Goal: Transaction & Acquisition: Purchase product/service

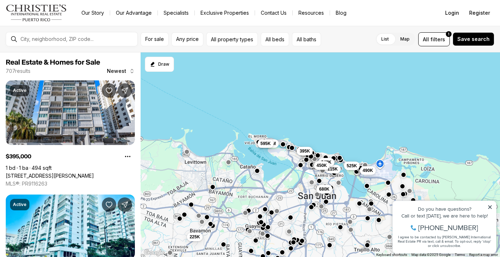
drag, startPoint x: 489, startPoint y: 207, endPoint x: 878, endPoint y: 397, distance: 432.6
click at [489, 207] on icon at bounding box center [490, 207] width 4 height 4
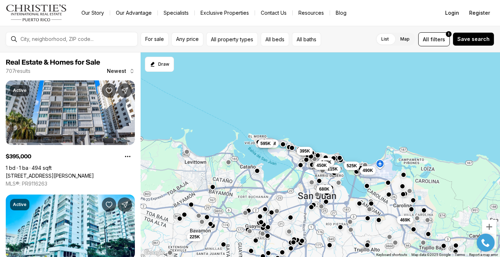
click at [325, 121] on div "680K 469K 490K 115K 249K 450K 525K 225K 1.3M 595K 395K" at bounding box center [320, 154] width 359 height 205
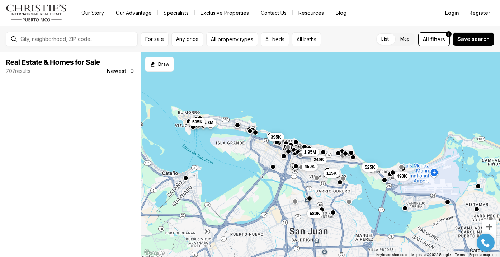
drag, startPoint x: 314, startPoint y: 141, endPoint x: 313, endPoint y: 100, distance: 40.9
click at [313, 100] on div "680K 490K 115K 249K 450K 525K 1.3M 595K 395K 1.95M" at bounding box center [320, 154] width 359 height 205
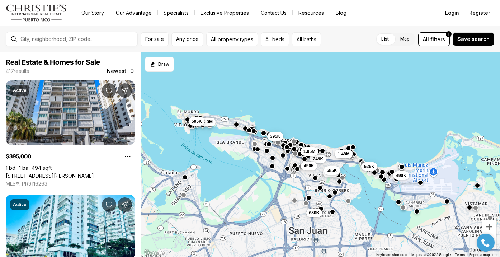
click at [322, 153] on button "button" at bounding box center [322, 150] width 6 height 6
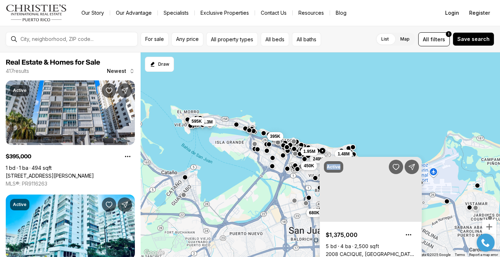
click at [322, 153] on div "Active $1,375,000 5 bd 4 ba 2,500 sqft 2008 CACIQUE, SAN JUAN PR, 00911 MLS®: P…" at bounding box center [370, 211] width 102 height 120
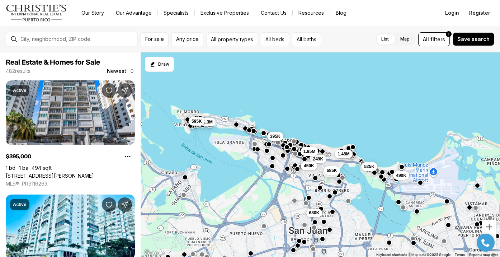
click at [334, 135] on div "680K 490K 115K 249K 450K 685K 525K 1.48M 1.3M 595K 395K 1.95M" at bounding box center [320, 154] width 359 height 205
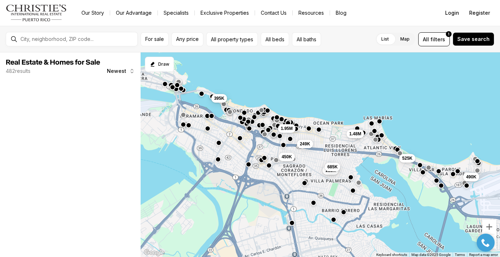
drag, startPoint x: 320, startPoint y: 135, endPoint x: 332, endPoint y: 98, distance: 38.6
click at [332, 98] on div "490K 115K 249K 450K 685K 525K 1.48M 395K 1.95M" at bounding box center [320, 154] width 359 height 205
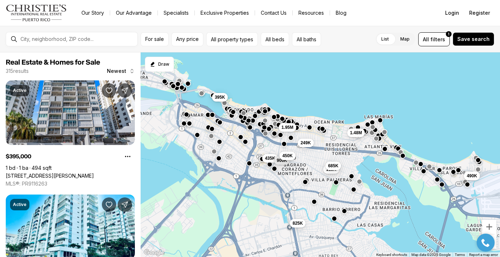
click at [332, 98] on div "435K 490K 115K 825K 249K 900K 450K 685K 1.48M 395K 1.95M" at bounding box center [320, 154] width 359 height 205
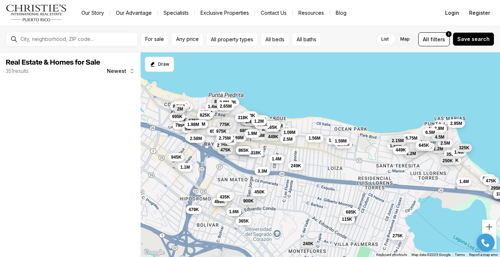
drag, startPoint x: 318, startPoint y: 106, endPoint x: 351, endPoint y: 81, distance: 41.2
click at [351, 82] on div "995K 1.38M 499K 2.75M 3.8M 1.45M 240K 435K 115K 249K 945K 1.2M 900K 450K 685K 3…" at bounding box center [320, 154] width 359 height 205
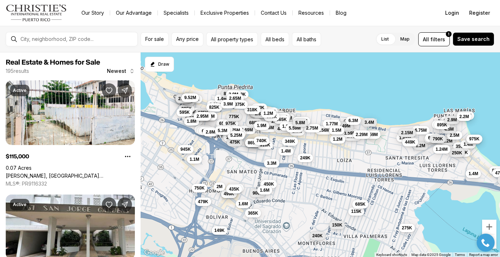
click at [332, 90] on div "995K 1.38M 499K 2.75M 3.8M 1.45M 240K 435K 115K 249K 945K 1.2M 900K 450K 685K 3…" at bounding box center [320, 154] width 359 height 205
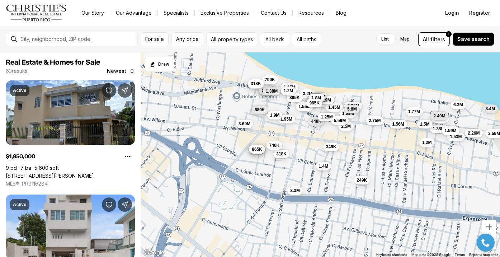
drag, startPoint x: 314, startPoint y: 105, endPoint x: 430, endPoint y: 85, distance: 117.5
click at [430, 85] on div "1.38M 249K 945K 3.69M 900K 985K 6.75M 1.2M 1.48M 585K 725K 1.95M 1.55M 1.9M 3.2…" at bounding box center [320, 154] width 359 height 205
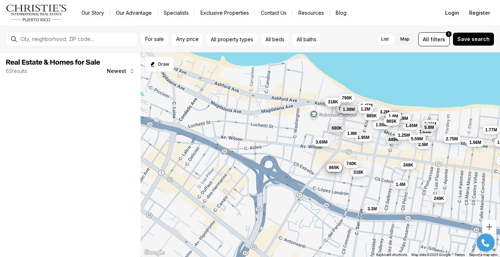
drag, startPoint x: 346, startPoint y: 87, endPoint x: 400, endPoint y: 81, distance: 54.8
click at [400, 81] on div "1.38M 249K 945K 3.69M 900K 985K 585K 725K 1.95M 1.55M 1.9M 3.2M 575K 1.5M 1.45M…" at bounding box center [320, 154] width 359 height 205
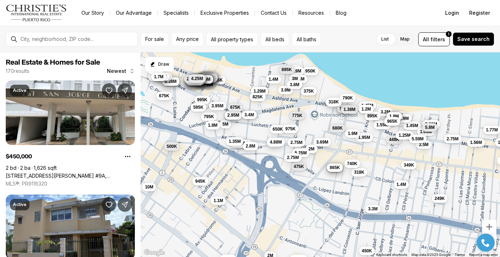
click at [375, 82] on div "249K 945K 3.69M 900K 985K 585K 725K 1.95M 1.55M 1.9M 3.2M 575K 1.5M 1.45M 1.8M …" at bounding box center [320, 154] width 359 height 205
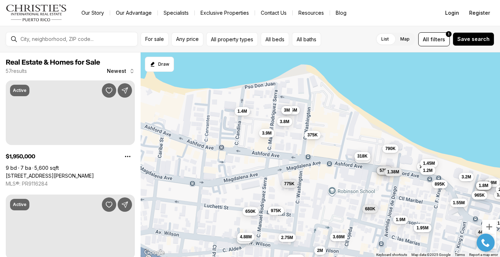
drag, startPoint x: 356, startPoint y: 83, endPoint x: 464, endPoint y: 136, distance: 120.7
click at [464, 136] on div "945K 3.69M 900K 985K 585K 725K 1.95M 1.55M 1.9M 3.2M 575K 1.5M 1.45M 1.8M 1.45M…" at bounding box center [320, 154] width 359 height 205
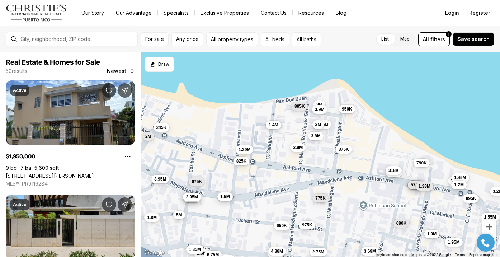
click at [274, 125] on span "1.4M" at bounding box center [274, 125] width 10 height 6
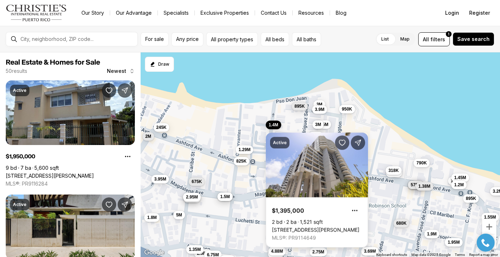
click at [303, 227] on link "2 CANDINA ST #703, SAN JUAN PR, 00907" at bounding box center [315, 230] width 87 height 6
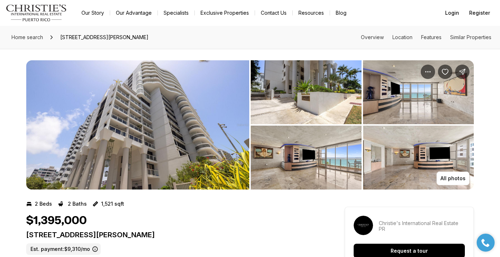
click at [176, 124] on img "View image gallery" at bounding box center [137, 124] width 223 height 129
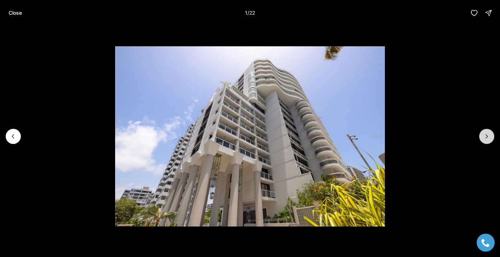
click at [486, 135] on icon "Next slide" at bounding box center [487, 136] width 2 height 4
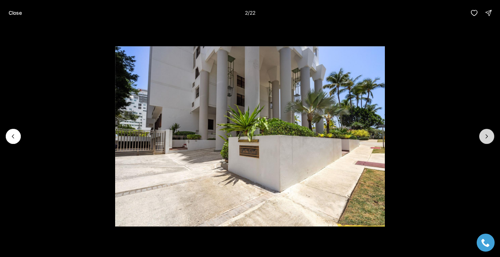
click at [486, 135] on icon "Next slide" at bounding box center [487, 136] width 2 height 4
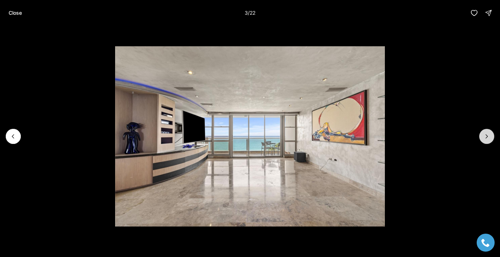
click at [488, 135] on icon "Next slide" at bounding box center [486, 136] width 7 height 7
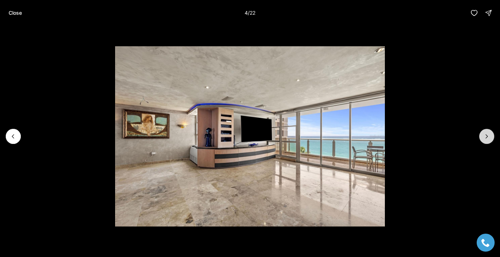
click at [487, 136] on icon "Next slide" at bounding box center [487, 136] width 2 height 4
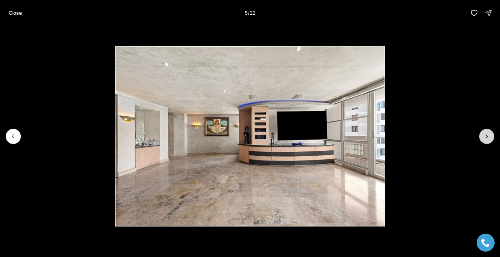
click at [487, 136] on icon "Next slide" at bounding box center [487, 136] width 2 height 4
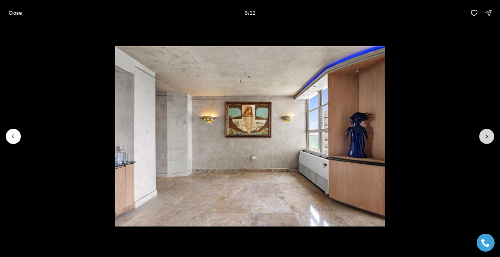
click at [487, 136] on icon "Next slide" at bounding box center [487, 136] width 2 height 4
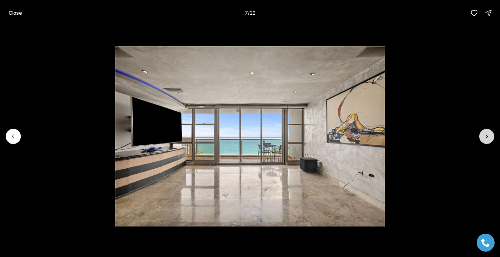
click at [487, 136] on icon "Next slide" at bounding box center [487, 136] width 2 height 4
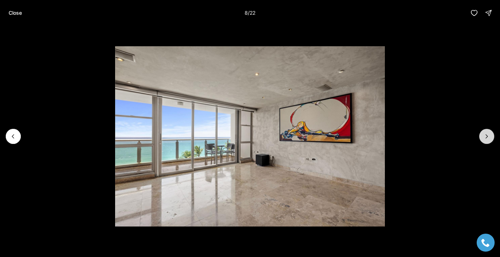
click at [487, 136] on icon "Next slide" at bounding box center [487, 136] width 2 height 4
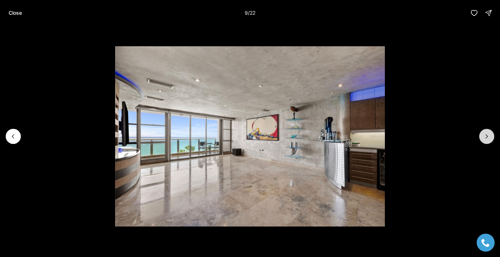
click at [487, 136] on icon "Next slide" at bounding box center [487, 136] width 2 height 4
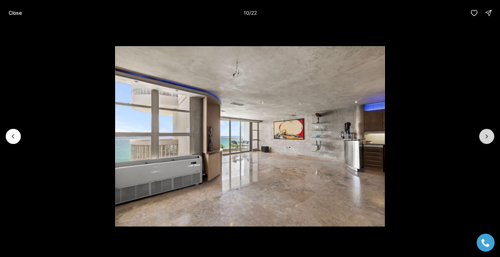
click at [487, 137] on icon "Next slide" at bounding box center [487, 136] width 2 height 4
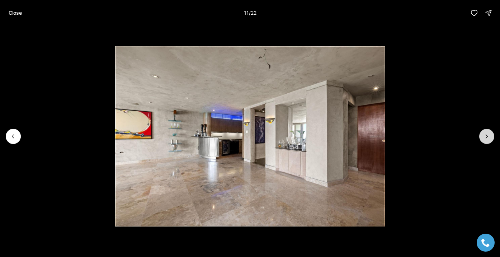
click at [486, 137] on icon "Next slide" at bounding box center [487, 136] width 2 height 4
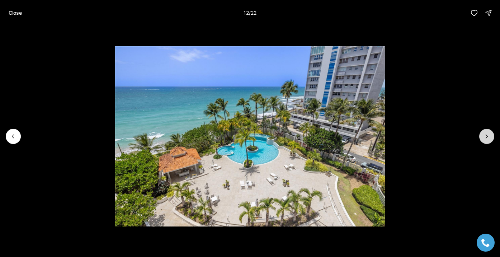
click at [486, 137] on icon "Next slide" at bounding box center [487, 136] width 2 height 4
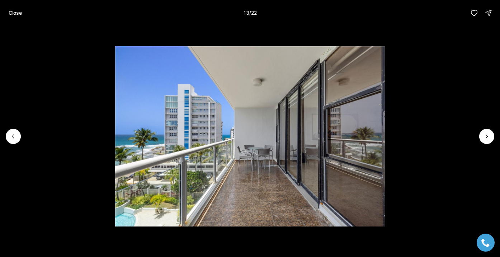
click at [385, 88] on img "13 of 22" at bounding box center [250, 136] width 270 height 180
click at [115, 177] on img "13 of 22" at bounding box center [250, 136] width 270 height 180
click at [485, 136] on icon "Next slide" at bounding box center [486, 136] width 7 height 7
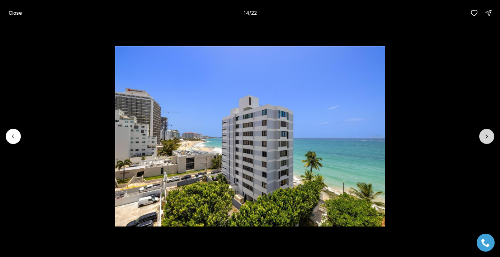
click at [485, 136] on icon "Next slide" at bounding box center [486, 136] width 7 height 7
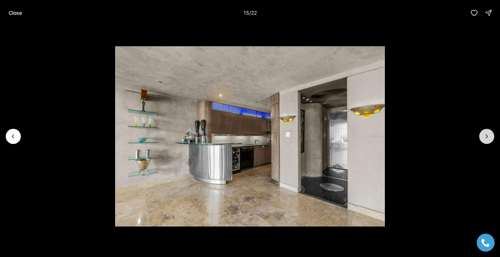
click at [485, 138] on icon "Next slide" at bounding box center [486, 136] width 7 height 7
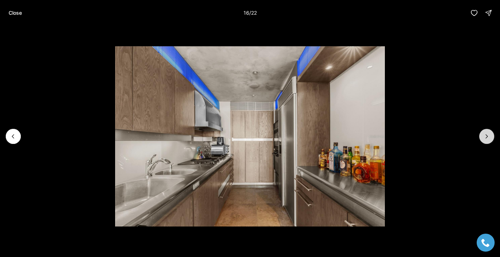
click at [485, 138] on icon "Next slide" at bounding box center [486, 136] width 7 height 7
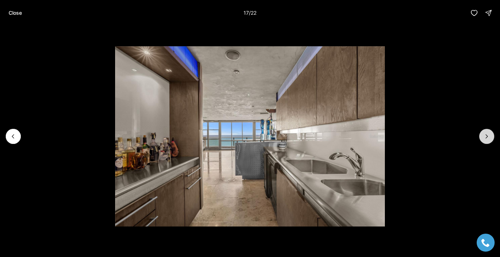
click at [485, 138] on icon "Next slide" at bounding box center [486, 136] width 7 height 7
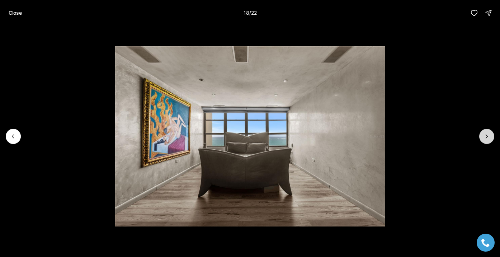
click at [485, 138] on icon "Next slide" at bounding box center [486, 136] width 7 height 7
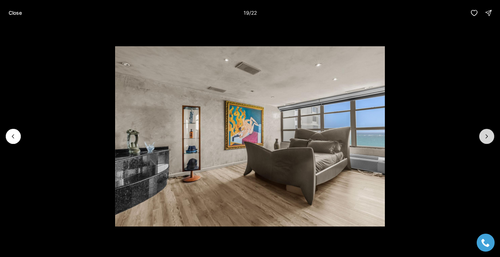
click at [485, 138] on icon "Next slide" at bounding box center [486, 136] width 7 height 7
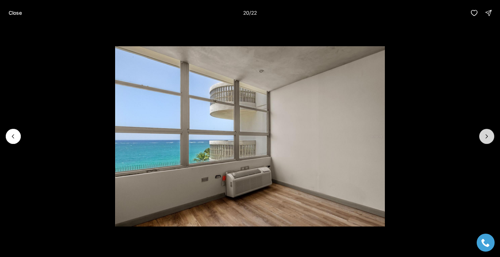
click at [485, 138] on icon "Next slide" at bounding box center [486, 136] width 7 height 7
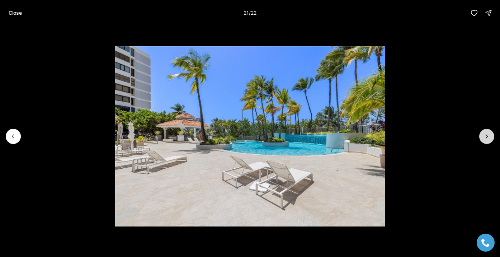
click at [485, 138] on icon "Next slide" at bounding box center [486, 136] width 7 height 7
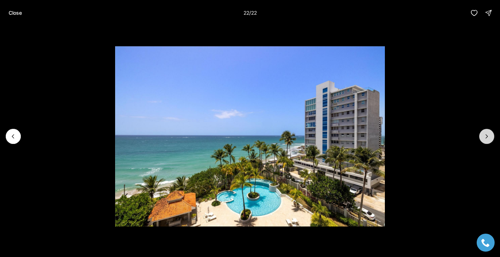
click at [485, 138] on div at bounding box center [486, 136] width 15 height 15
click at [486, 137] on div at bounding box center [486, 136] width 15 height 15
click at [18, 14] on p "Close" at bounding box center [15, 13] width 13 height 6
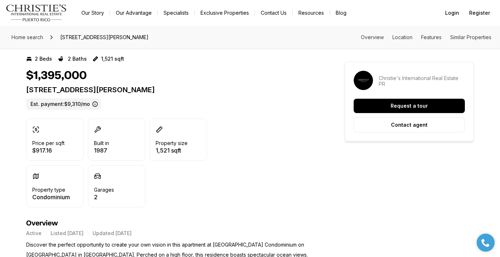
scroll to position [113, 0]
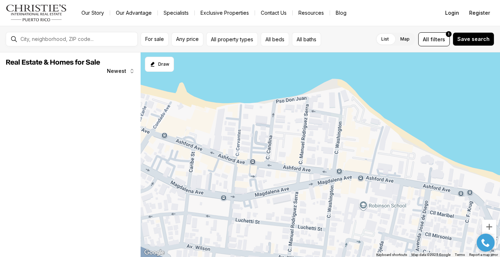
click at [381, 96] on div at bounding box center [320, 154] width 359 height 205
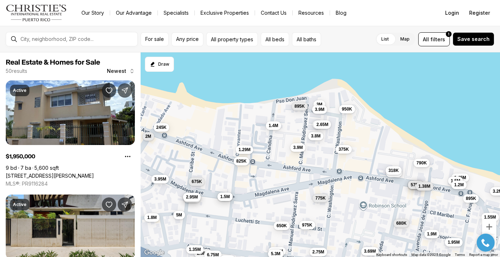
click at [381, 96] on div "1.95M 5M 1.29M 3M 2.58M 650K 945K 245K 3.95M 1.35M 3.8M 3.69M 1.55M 3.4M 1.45M …" at bounding box center [320, 154] width 359 height 205
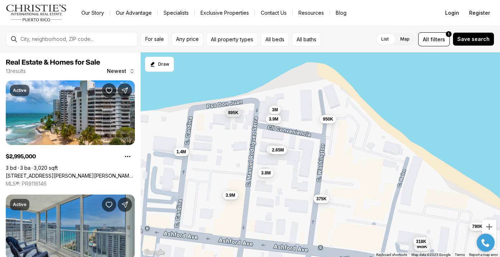
drag, startPoint x: 345, startPoint y: 140, endPoint x: 387, endPoint y: 143, distance: 42.4
click at [387, 143] on div "3M 945K 3.8M 3M 1.4M 790K 895K 950K 2.65M 318K 3.9M 375K 3.9M" at bounding box center [320, 154] width 359 height 205
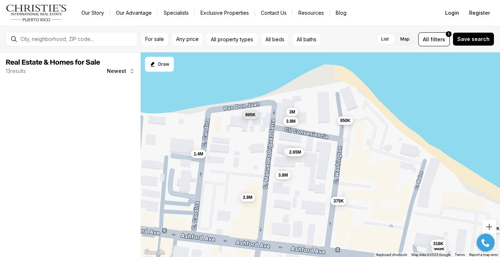
click at [345, 124] on button "950K" at bounding box center [345, 120] width 16 height 9
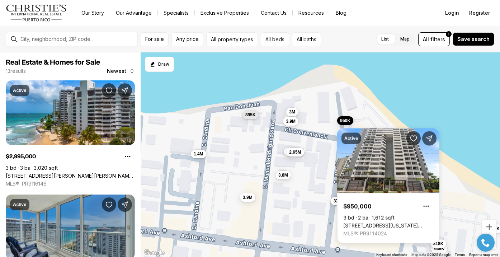
click at [414, 90] on div "3M 945K 3.8M 3M 1.4M 790K 895K 950K 2.65M 318K 3.9M 375K 3.9M" at bounding box center [320, 154] width 359 height 205
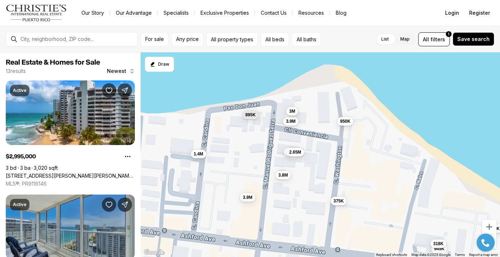
click at [292, 111] on span "3M" at bounding box center [292, 111] width 6 height 6
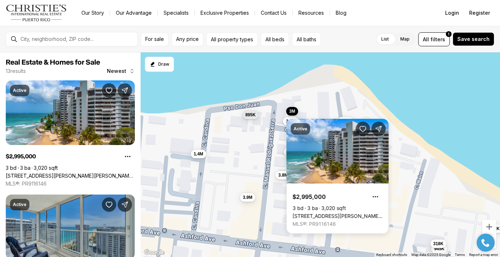
click at [411, 105] on div "3M 945K 3.8M 3M 1.4M 790K 895K 950K 2.65M 318K 3.9M 375K 3.9M" at bounding box center [320, 154] width 359 height 205
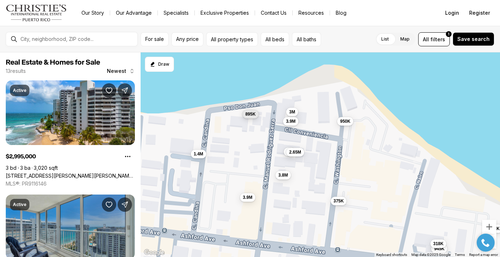
click at [250, 115] on span "895K" at bounding box center [250, 114] width 10 height 6
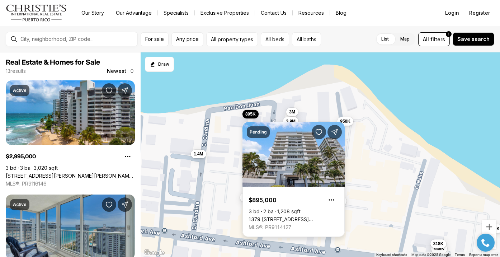
click at [276, 216] on link "1379 [STREET_ADDRESS][PERSON_NAME][PERSON_NAME]" at bounding box center [293, 219] width 90 height 6
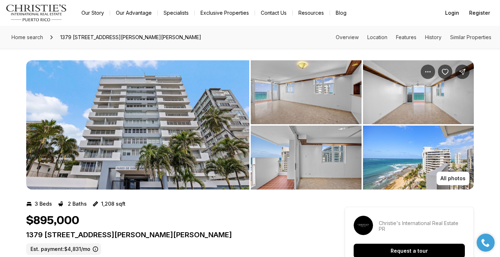
click at [138, 123] on img "View image gallery" at bounding box center [137, 124] width 223 height 129
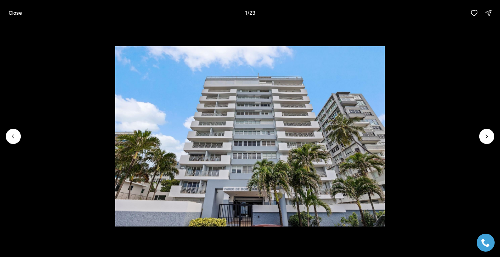
click at [385, 110] on img "1 of 23" at bounding box center [250, 136] width 270 height 180
click at [484, 140] on button "Next slide" at bounding box center [486, 136] width 15 height 15
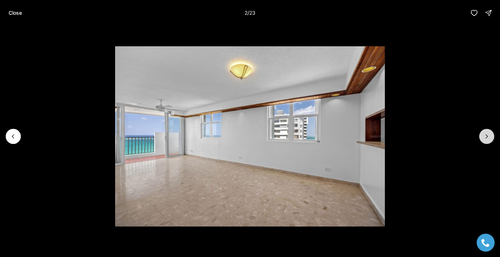
click at [484, 138] on icon "Next slide" at bounding box center [486, 136] width 7 height 7
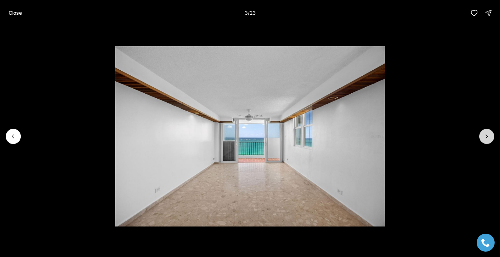
click at [484, 138] on icon "Next slide" at bounding box center [486, 136] width 7 height 7
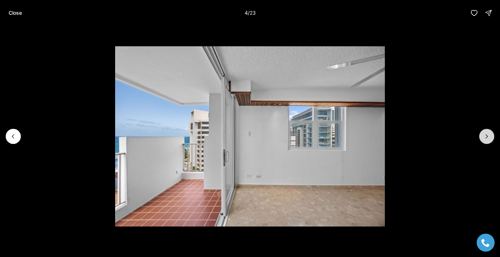
click at [484, 138] on icon "Next slide" at bounding box center [486, 136] width 7 height 7
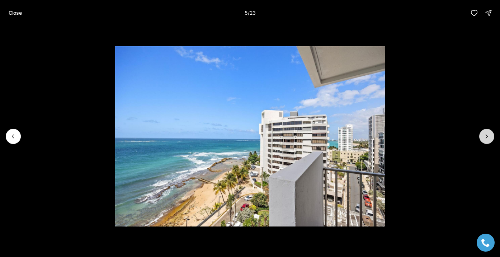
click at [484, 138] on icon "Next slide" at bounding box center [486, 136] width 7 height 7
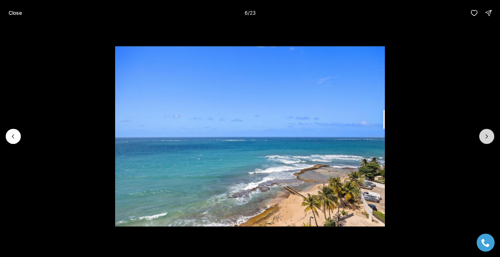
click at [484, 138] on icon "Next slide" at bounding box center [486, 136] width 7 height 7
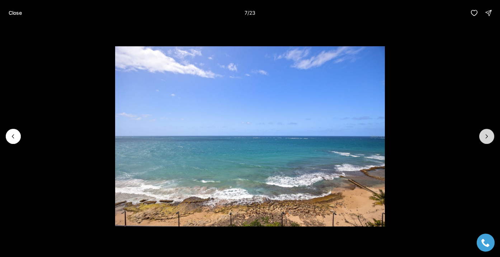
click at [484, 138] on icon "Next slide" at bounding box center [486, 136] width 7 height 7
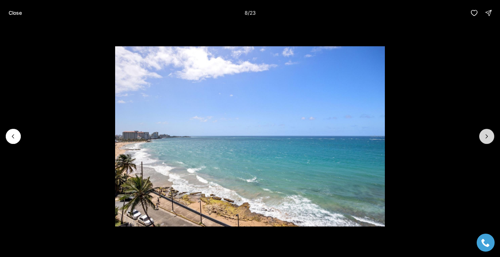
click at [484, 138] on icon "Next slide" at bounding box center [486, 136] width 7 height 7
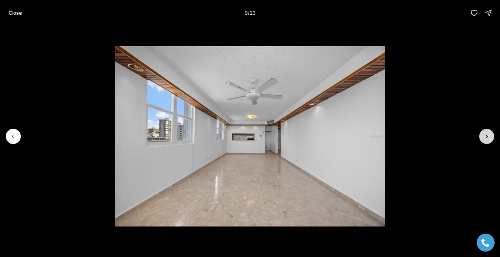
click at [484, 138] on icon "Next slide" at bounding box center [486, 136] width 7 height 7
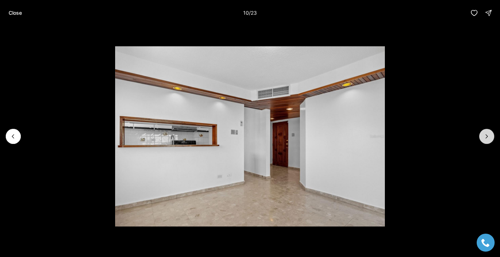
click at [484, 138] on icon "Next slide" at bounding box center [486, 136] width 7 height 7
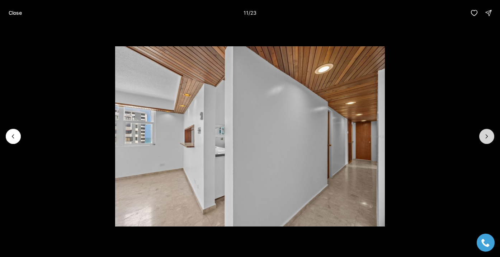
click at [484, 138] on icon "Next slide" at bounding box center [486, 136] width 7 height 7
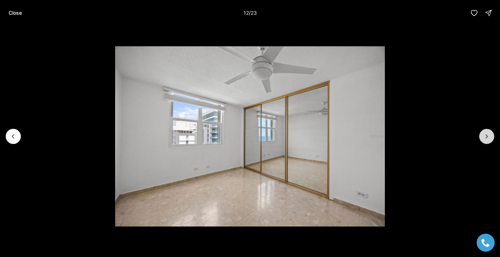
click at [484, 138] on icon "Next slide" at bounding box center [486, 136] width 7 height 7
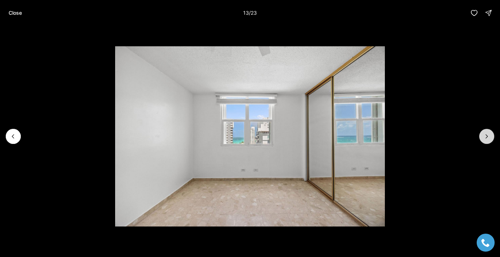
click at [484, 138] on icon "Next slide" at bounding box center [486, 136] width 7 height 7
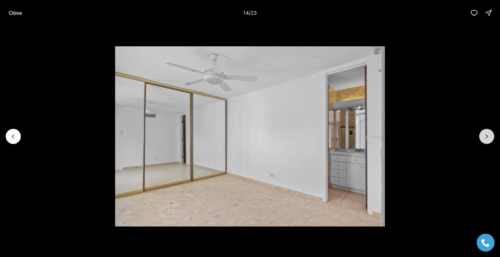
click at [484, 138] on icon "Next slide" at bounding box center [486, 136] width 7 height 7
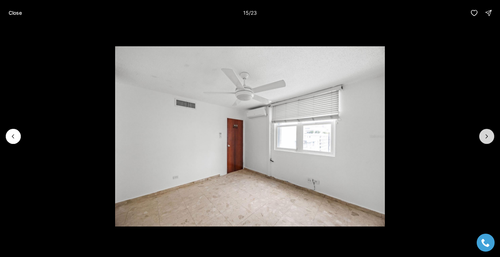
click at [484, 138] on icon "Next slide" at bounding box center [486, 136] width 7 height 7
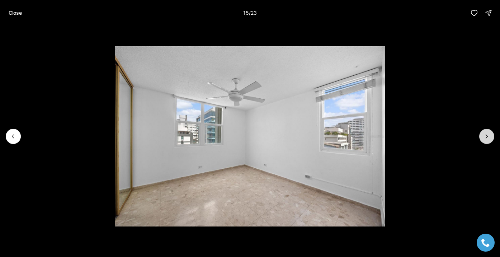
click at [484, 138] on icon "Next slide" at bounding box center [486, 136] width 7 height 7
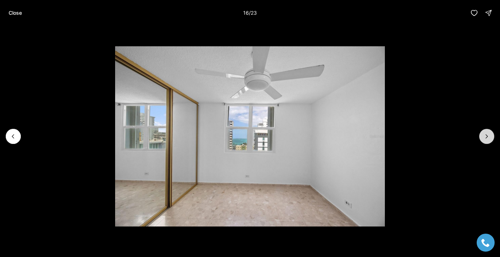
click at [484, 138] on icon "Next slide" at bounding box center [486, 136] width 7 height 7
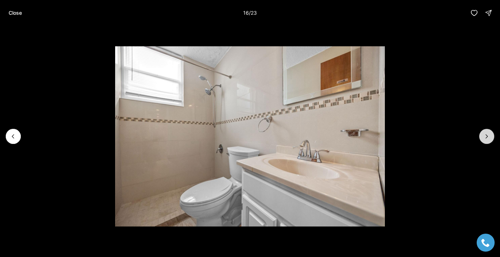
click at [484, 138] on icon "Next slide" at bounding box center [486, 136] width 7 height 7
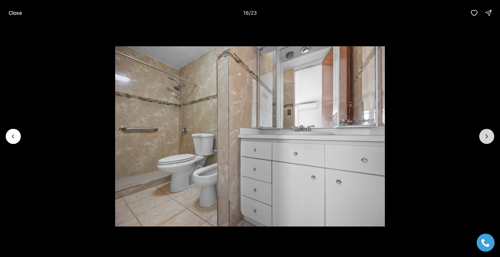
click at [484, 138] on icon "Next slide" at bounding box center [486, 136] width 7 height 7
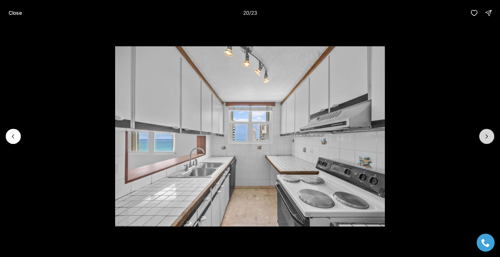
click at [484, 137] on icon "Next slide" at bounding box center [486, 136] width 7 height 7
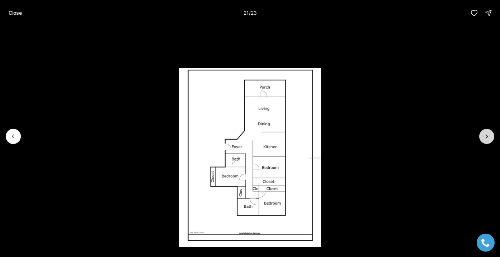
click at [483, 137] on icon "Next slide" at bounding box center [486, 136] width 7 height 7
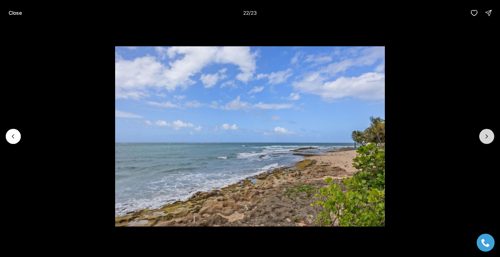
click at [483, 137] on icon "Next slide" at bounding box center [486, 136] width 7 height 7
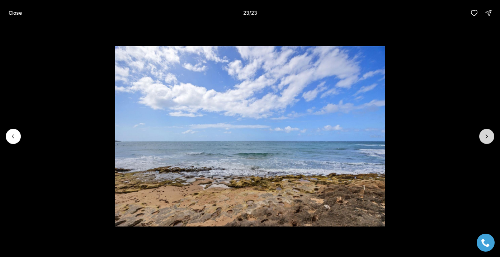
click at [483, 137] on div at bounding box center [486, 136] width 15 height 15
click at [17, 139] on button "Previous slide" at bounding box center [13, 136] width 15 height 15
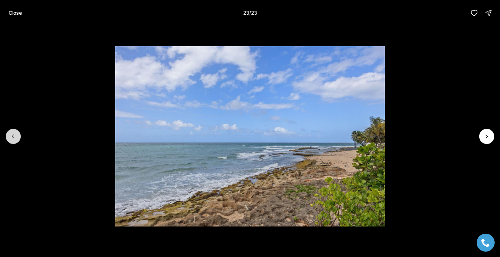
click at [17, 139] on button "Previous slide" at bounding box center [13, 136] width 15 height 15
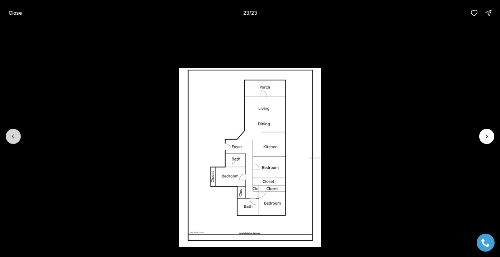
click at [17, 139] on button "Previous slide" at bounding box center [13, 136] width 15 height 15
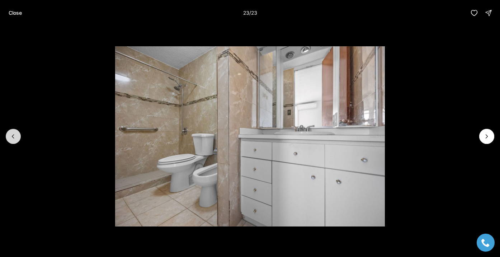
click at [17, 139] on button "Previous slide" at bounding box center [13, 136] width 15 height 15
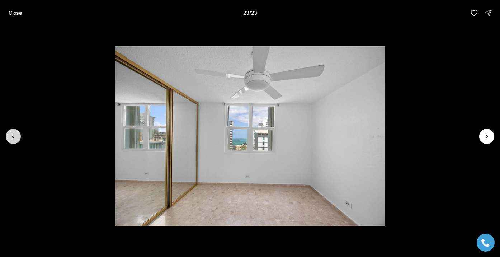
click at [17, 139] on button "Previous slide" at bounding box center [13, 136] width 15 height 15
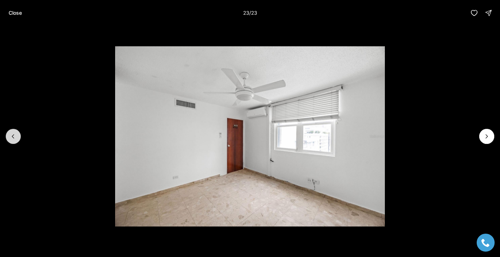
click at [17, 139] on button "Previous slide" at bounding box center [13, 136] width 15 height 15
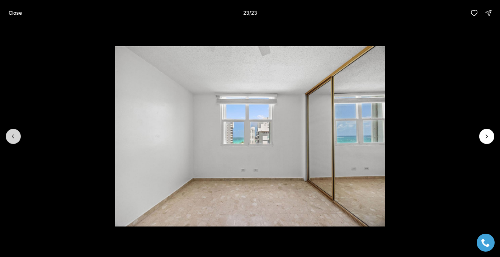
click at [17, 139] on button "Previous slide" at bounding box center [13, 136] width 15 height 15
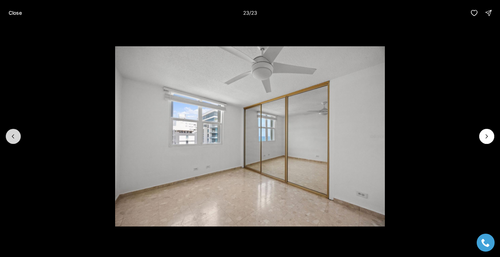
click at [17, 139] on button "Previous slide" at bounding box center [13, 136] width 15 height 15
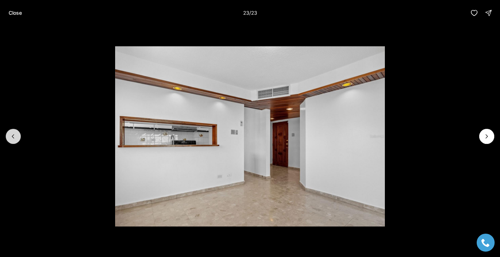
click at [17, 139] on button "Previous slide" at bounding box center [13, 136] width 15 height 15
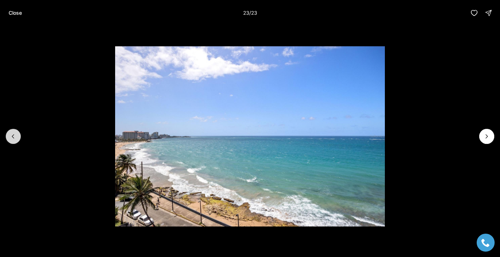
click at [17, 139] on button "Previous slide" at bounding box center [13, 136] width 15 height 15
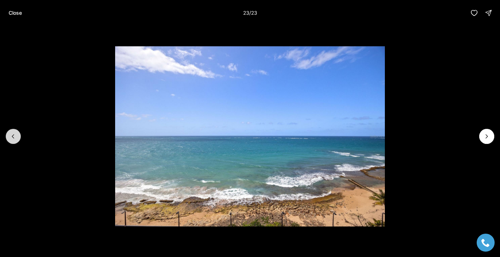
click at [17, 139] on button "Previous slide" at bounding box center [13, 136] width 15 height 15
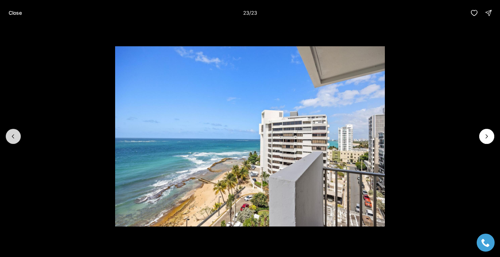
click at [17, 139] on button "Previous slide" at bounding box center [13, 136] width 15 height 15
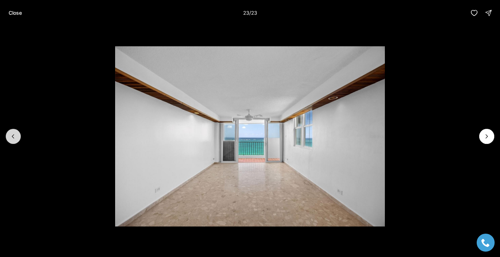
click at [17, 139] on button "Previous slide" at bounding box center [13, 136] width 15 height 15
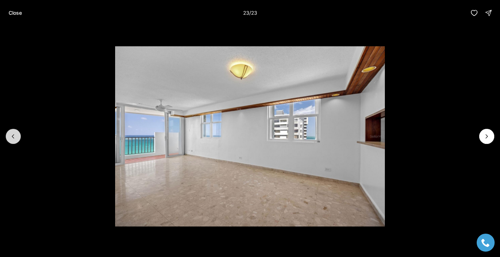
click at [17, 139] on button "Previous slide" at bounding box center [13, 136] width 15 height 15
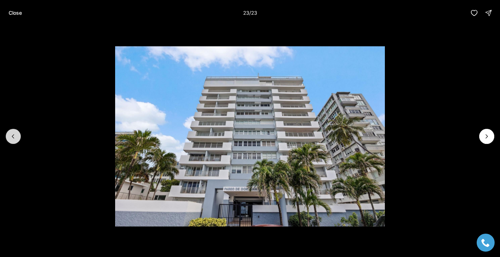
click at [17, 139] on button "Previous slide" at bounding box center [13, 136] width 15 height 15
click at [17, 139] on div at bounding box center [13, 136] width 15 height 15
click at [484, 136] on icon "Next slide" at bounding box center [486, 136] width 7 height 7
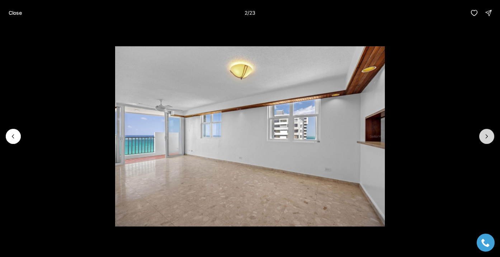
click at [483, 136] on icon "Next slide" at bounding box center [486, 136] width 7 height 7
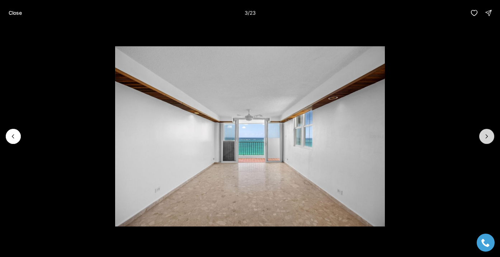
click at [483, 136] on icon "Next slide" at bounding box center [486, 136] width 7 height 7
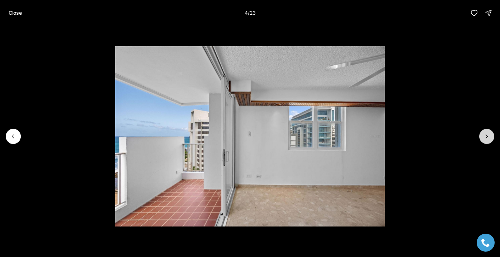
click at [483, 136] on icon "Next slide" at bounding box center [486, 136] width 7 height 7
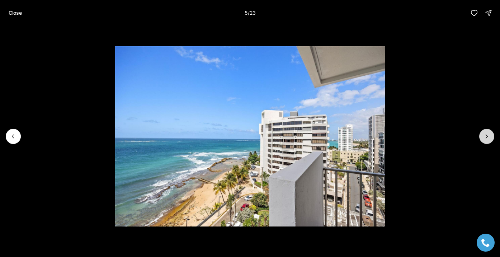
click at [483, 136] on icon "Next slide" at bounding box center [486, 136] width 7 height 7
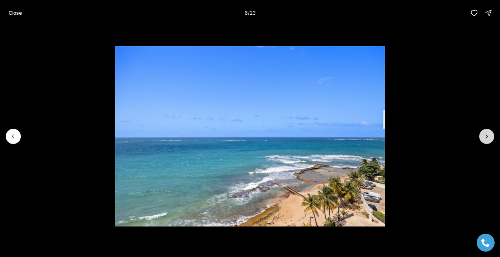
click at [483, 136] on icon "Next slide" at bounding box center [486, 136] width 7 height 7
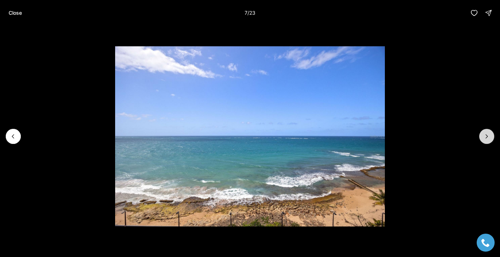
click at [483, 136] on icon "Next slide" at bounding box center [486, 136] width 7 height 7
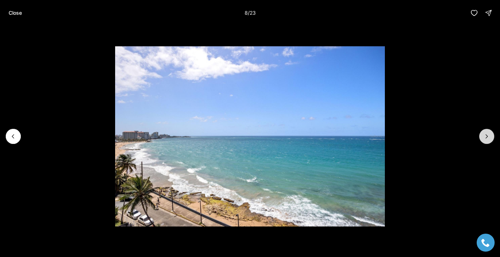
click at [483, 135] on icon "Next slide" at bounding box center [486, 136] width 7 height 7
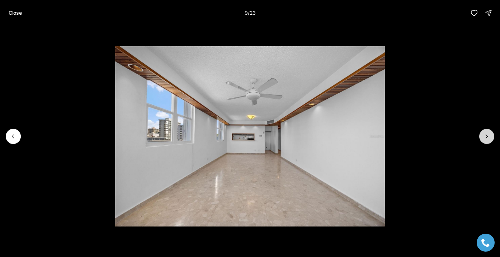
click at [483, 134] on button "Next slide" at bounding box center [486, 136] width 15 height 15
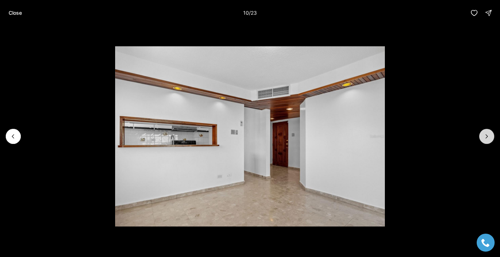
click at [483, 134] on button "Next slide" at bounding box center [486, 136] width 15 height 15
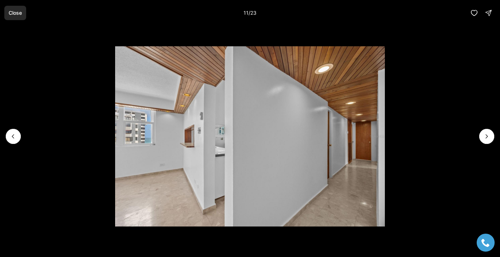
click at [12, 16] on button "Close" at bounding box center [15, 13] width 22 height 14
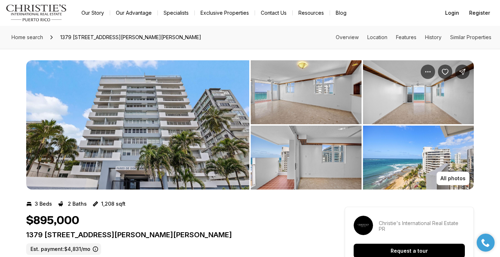
scroll to position [0, 0]
click at [219, 138] on img "View image gallery" at bounding box center [137, 124] width 223 height 129
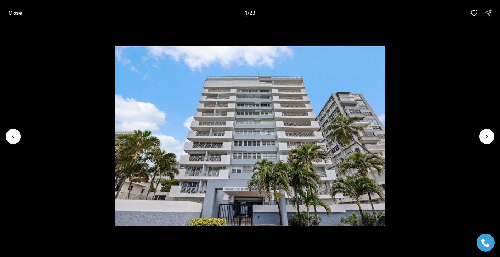
click at [385, 133] on img "1 of 23" at bounding box center [250, 136] width 270 height 180
click at [483, 133] on button "Next slide" at bounding box center [486, 136] width 15 height 15
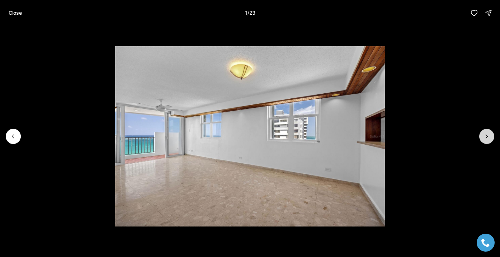
click at [483, 133] on button "Next slide" at bounding box center [486, 136] width 15 height 15
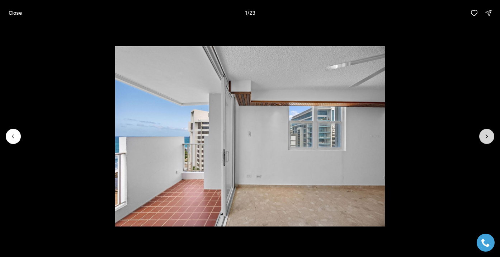
click at [483, 133] on button "Next slide" at bounding box center [486, 136] width 15 height 15
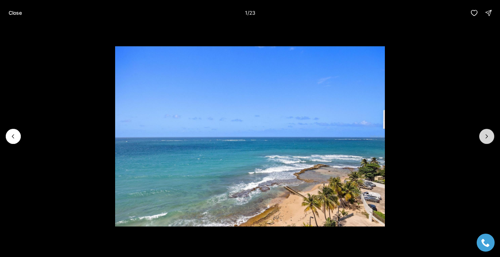
click at [483, 133] on button "Next slide" at bounding box center [486, 136] width 15 height 15
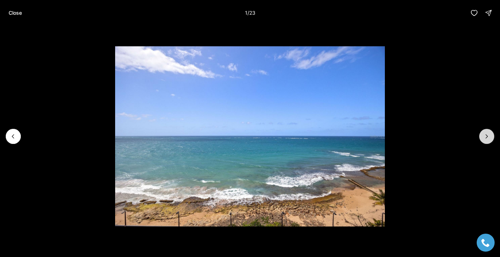
click at [483, 133] on button "Next slide" at bounding box center [486, 136] width 15 height 15
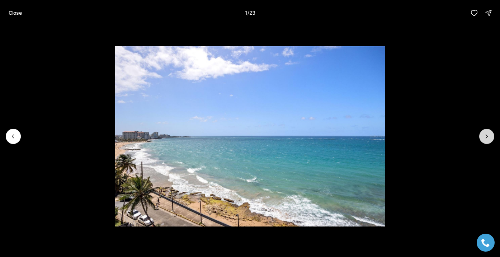
click at [483, 133] on button "Next slide" at bounding box center [486, 136] width 15 height 15
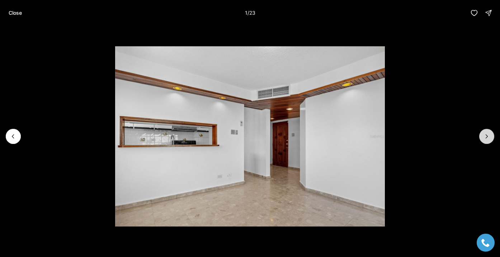
click at [483, 133] on button "Next slide" at bounding box center [486, 136] width 15 height 15
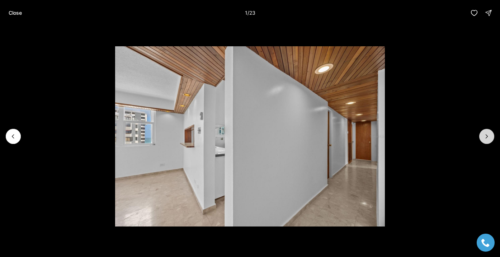
click at [483, 133] on button "Next slide" at bounding box center [486, 136] width 15 height 15
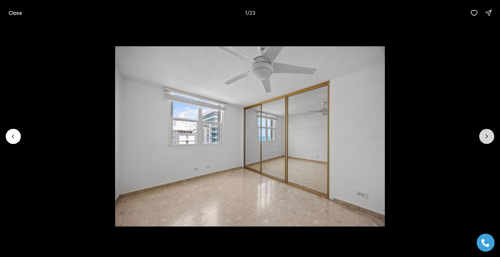
click at [483, 133] on button "Next slide" at bounding box center [486, 136] width 15 height 15
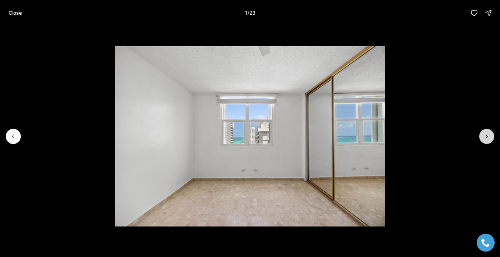
click at [483, 133] on button "Next slide" at bounding box center [486, 136] width 15 height 15
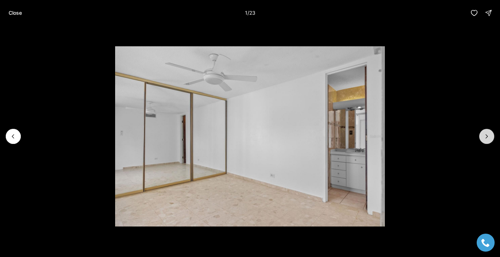
click at [483, 133] on button "Next slide" at bounding box center [486, 136] width 15 height 15
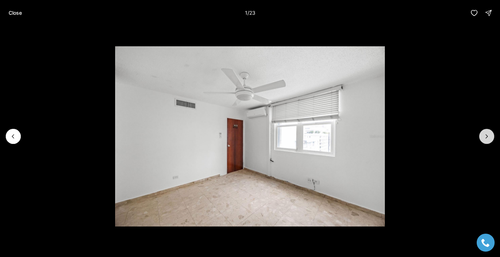
click at [483, 133] on button "Next slide" at bounding box center [486, 136] width 15 height 15
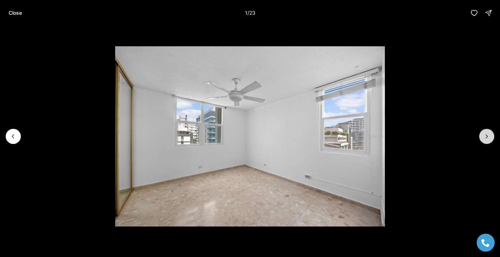
click at [483, 133] on button "Next slide" at bounding box center [486, 136] width 15 height 15
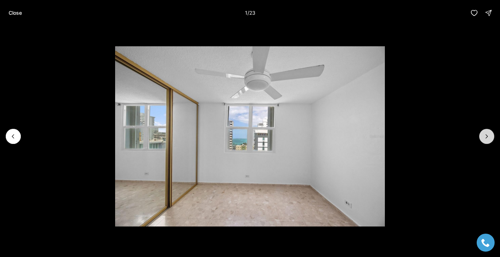
click at [483, 133] on button "Next slide" at bounding box center [486, 136] width 15 height 15
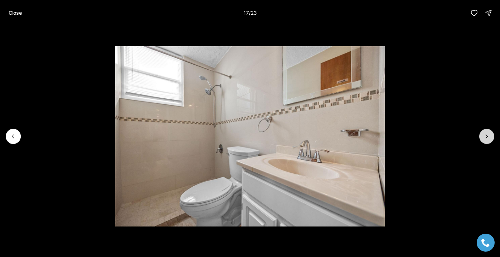
click at [483, 133] on button "Next slide" at bounding box center [486, 136] width 15 height 15
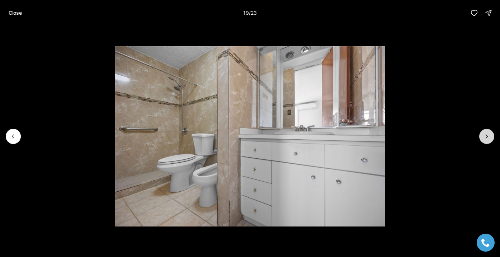
click at [483, 133] on button "Next slide" at bounding box center [486, 136] width 15 height 15
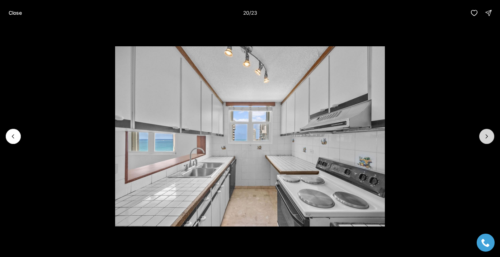
click at [483, 133] on button "Next slide" at bounding box center [486, 136] width 15 height 15
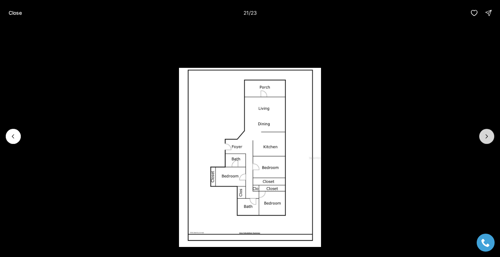
click at [487, 140] on button "Next slide" at bounding box center [486, 136] width 15 height 15
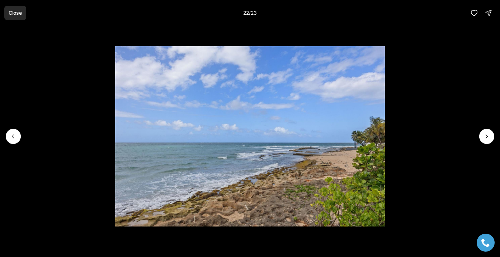
click at [19, 16] on button "Close" at bounding box center [15, 13] width 22 height 14
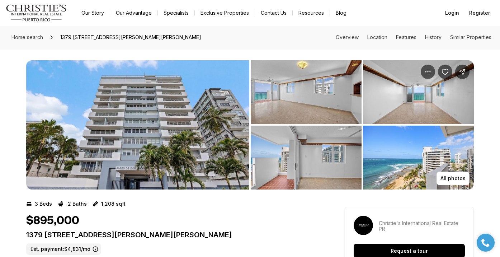
click at [161, 143] on img "View image gallery" at bounding box center [137, 124] width 223 height 129
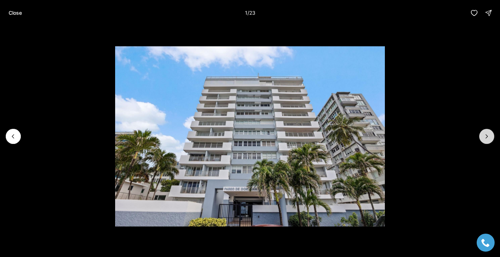
click at [482, 136] on button "Next slide" at bounding box center [486, 136] width 15 height 15
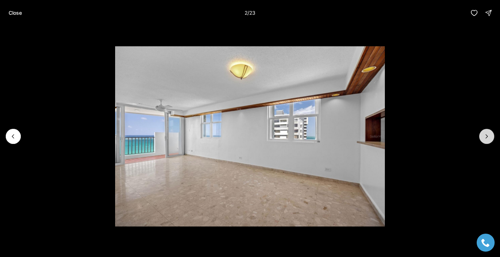
click at [487, 138] on icon "Next slide" at bounding box center [486, 136] width 7 height 7
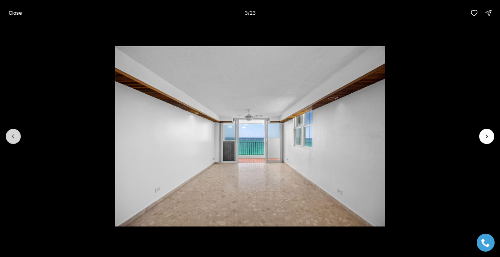
click at [14, 139] on icon "Previous slide" at bounding box center [13, 136] width 7 height 7
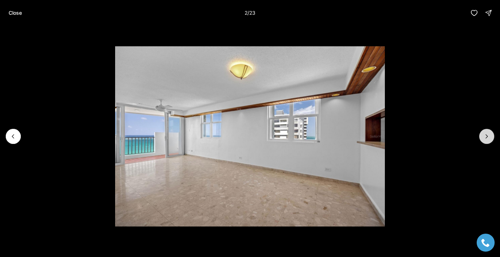
click at [482, 139] on button "Next slide" at bounding box center [486, 136] width 15 height 15
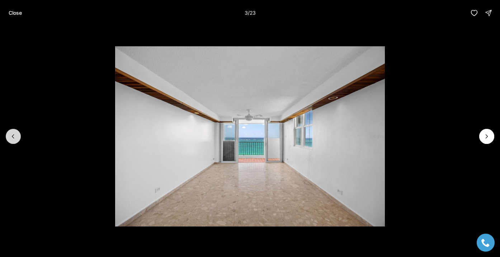
click at [11, 137] on icon "Previous slide" at bounding box center [13, 136] width 7 height 7
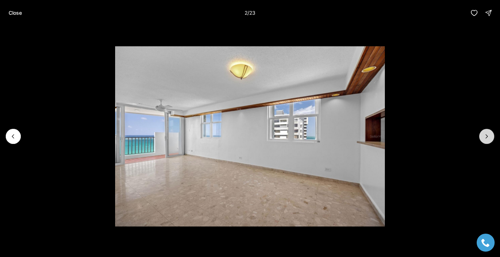
click at [484, 139] on icon "Next slide" at bounding box center [486, 136] width 7 height 7
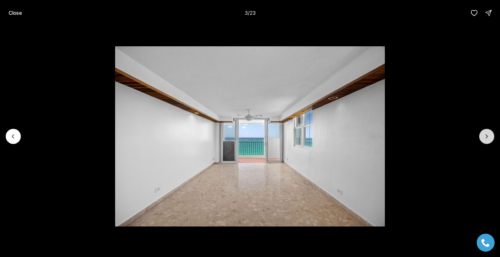
click at [484, 139] on icon "Next slide" at bounding box center [486, 136] width 7 height 7
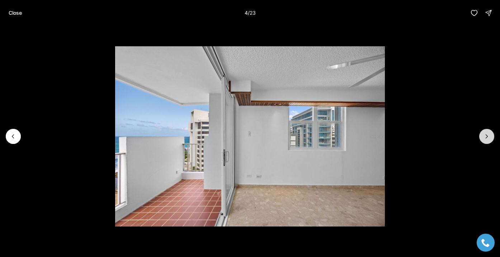
click at [483, 137] on icon "Next slide" at bounding box center [486, 136] width 7 height 7
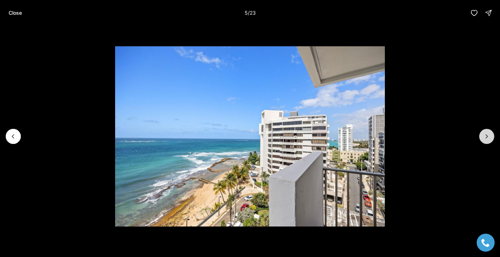
click at [485, 137] on icon "Next slide" at bounding box center [486, 136] width 7 height 7
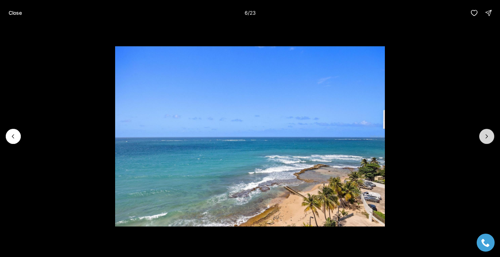
click at [485, 137] on icon "Next slide" at bounding box center [486, 136] width 7 height 7
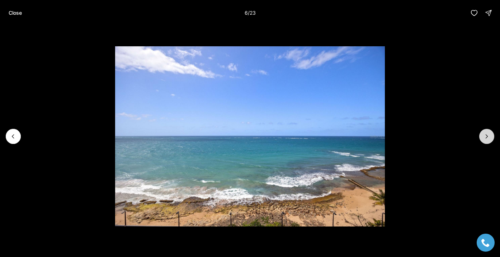
click at [485, 137] on icon "Next slide" at bounding box center [486, 136] width 7 height 7
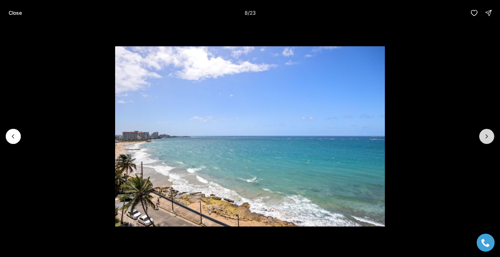
click at [485, 137] on icon "Next slide" at bounding box center [486, 136] width 7 height 7
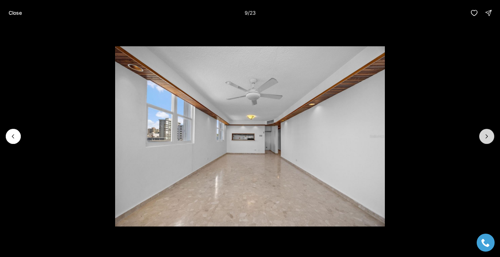
click at [485, 136] on icon "Next slide" at bounding box center [486, 136] width 7 height 7
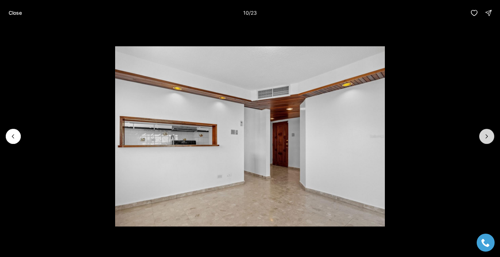
click at [484, 138] on icon "Next slide" at bounding box center [486, 136] width 7 height 7
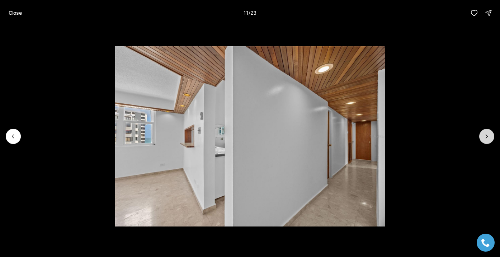
click at [488, 136] on icon "Next slide" at bounding box center [486, 136] width 7 height 7
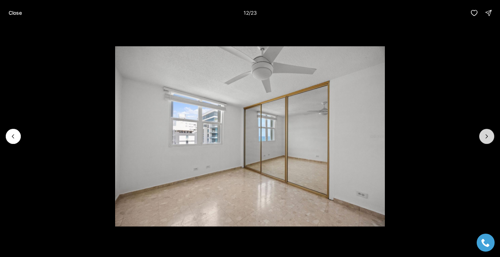
click at [488, 137] on icon "Next slide" at bounding box center [486, 136] width 7 height 7
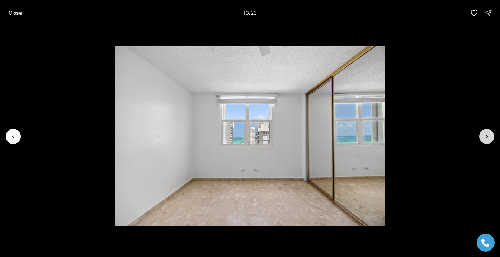
click at [487, 137] on icon "Next slide" at bounding box center [486, 136] width 7 height 7
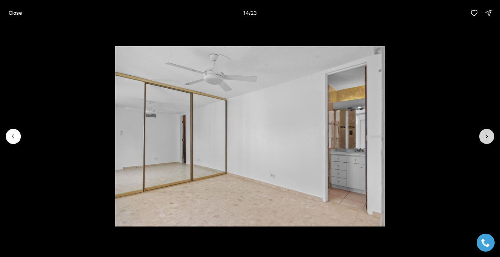
click at [487, 137] on icon "Next slide" at bounding box center [486, 136] width 7 height 7
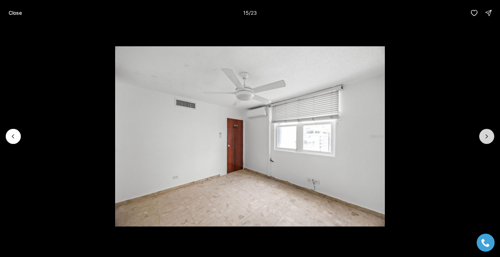
click at [487, 137] on icon "Next slide" at bounding box center [486, 136] width 7 height 7
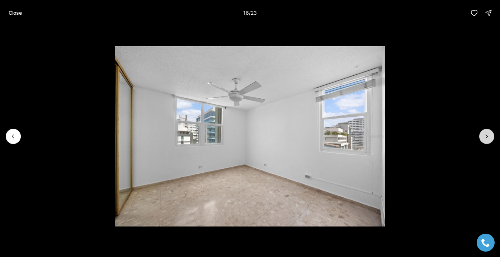
click at [487, 137] on icon "Next slide" at bounding box center [486, 136] width 7 height 7
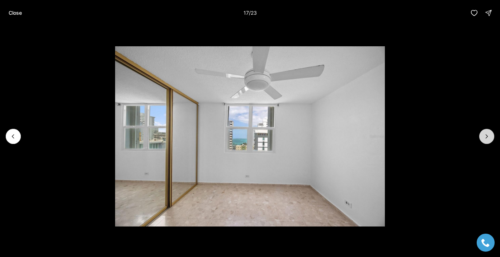
click at [487, 137] on icon "Next slide" at bounding box center [486, 136] width 7 height 7
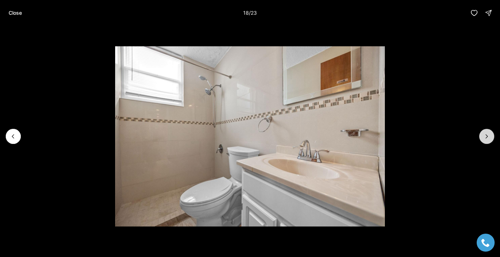
click at [487, 137] on icon "Next slide" at bounding box center [486, 136] width 7 height 7
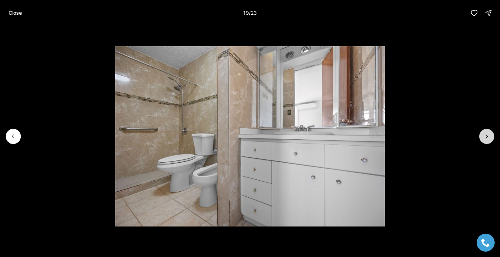
click at [487, 137] on icon "Next slide" at bounding box center [486, 136] width 7 height 7
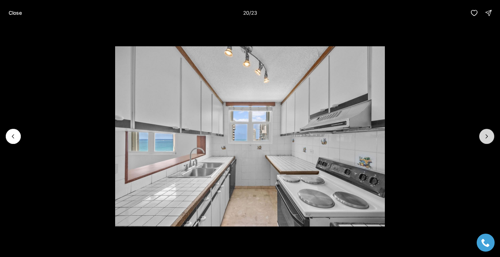
click at [487, 137] on icon "Next slide" at bounding box center [486, 136] width 7 height 7
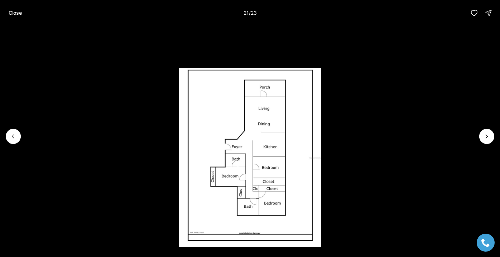
click at [478, 137] on li "21 of 23" at bounding box center [250, 136] width 500 height 221
click at [482, 136] on button "Next slide" at bounding box center [486, 136] width 15 height 15
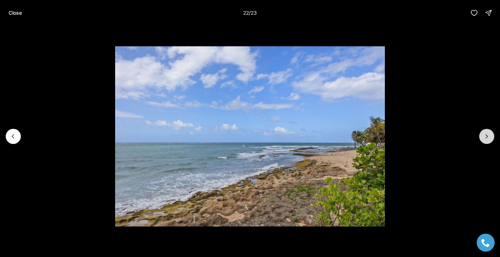
click at [482, 136] on button "Next slide" at bounding box center [486, 136] width 15 height 15
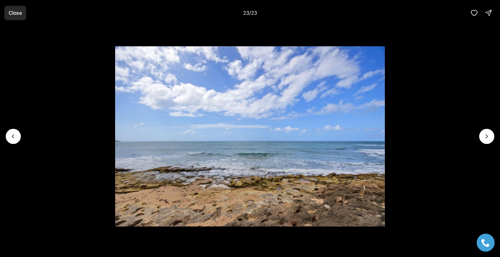
click at [8, 14] on button "Close" at bounding box center [15, 13] width 22 height 14
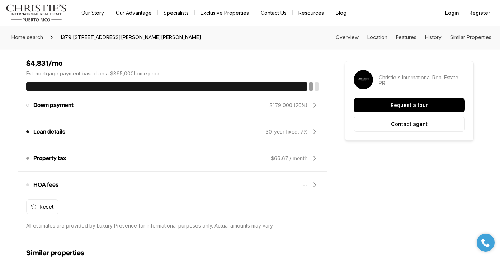
scroll to position [585, 0]
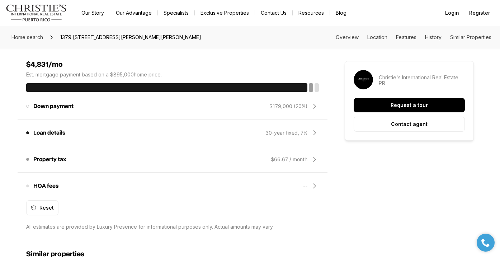
click at [314, 186] on icon at bounding box center [314, 186] width 2 height 4
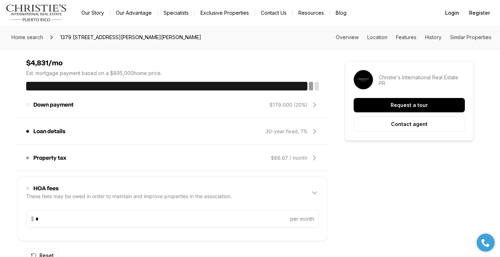
scroll to position [586, 0]
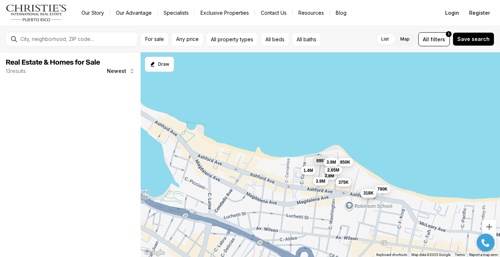
click at [367, 148] on div "3M 945K 3.8M 3M 1.4M 790K 895K 950K 2.65M 318K 3.9M 375K 3.9M" at bounding box center [320, 154] width 359 height 205
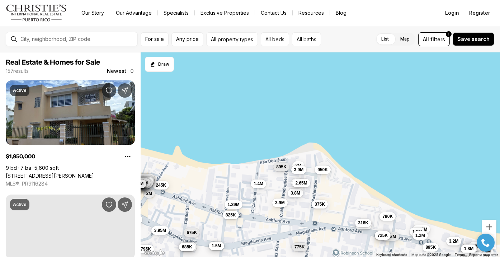
click at [367, 148] on div "3M 945K 3.8M 3M 1.4M 790K 895K 950K 2.65M 318K 3.9M 375K 3.9M 795K 625K 2.9M 1.…" at bounding box center [320, 154] width 359 height 205
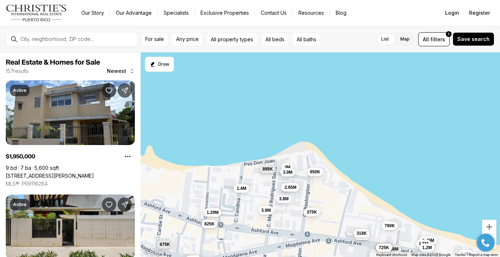
click at [367, 148] on div "3M 945K 3.8M 3M 1.4M 790K 895K 950K 2.65M 318K 3.9M 375K 3.9M 1.45M 1.5M 1.29M …" at bounding box center [320, 154] width 359 height 205
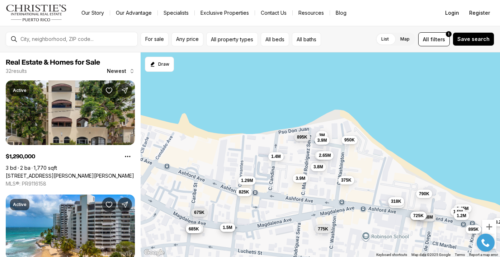
drag, startPoint x: 335, startPoint y: 149, endPoint x: 370, endPoint y: 117, distance: 47.5
click at [370, 117] on div "3M 945K 3.8M 3M 1.4M 790K 895K 950K 2.65M 318K 3.9M 375K 3.9M 1.45M 1.5M 1.29M …" at bounding box center [320, 154] width 359 height 205
click at [371, 125] on div "3M 945K 3.8M 3M 1.4M 790K 895K 950K 2.65M 318K 3.9M 375K 3.9M 1.45M 1.5M 1.29M …" at bounding box center [320, 154] width 359 height 205
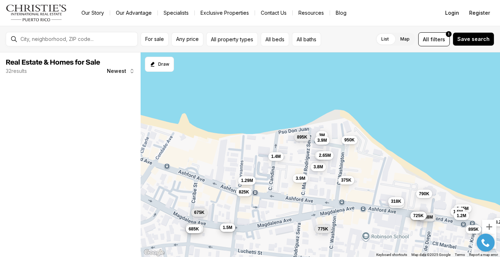
click at [371, 125] on div "3M 945K 3.8M 3M 1.4M 790K 895K 950K 2.65M 318K 3.9M 375K 3.9M 1.45M 1.5M 1.29M …" at bounding box center [320, 154] width 359 height 205
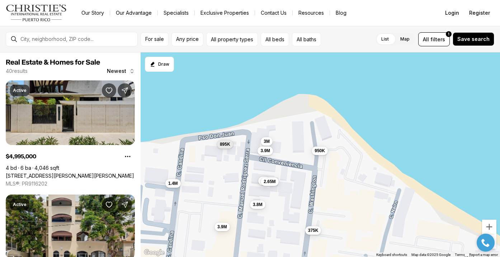
click at [371, 125] on div "3M 3.8M 3M 1.4M 790K 895K 950K 2.65M 3.9M 375K 3.9M" at bounding box center [320, 154] width 359 height 205
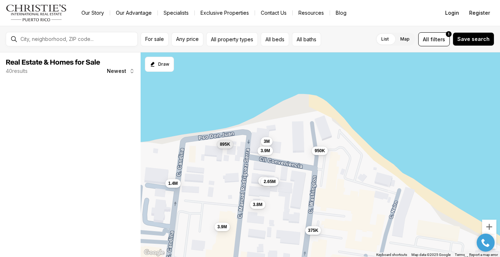
click at [371, 125] on div "3M 3.8M 3M 1.4M 790K 895K 950K 2.65M 3.9M 375K 3.9M" at bounding box center [320, 154] width 359 height 205
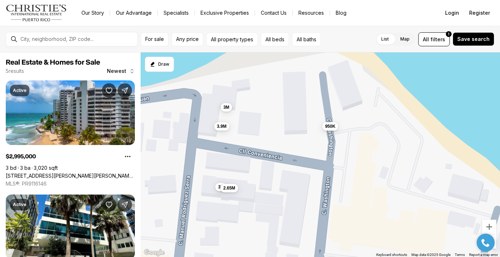
drag, startPoint x: 349, startPoint y: 140, endPoint x: 420, endPoint y: 93, distance: 85.2
click at [420, 93] on div "3M 3M 950K 2.65M 3.9M" at bounding box center [320, 154] width 359 height 205
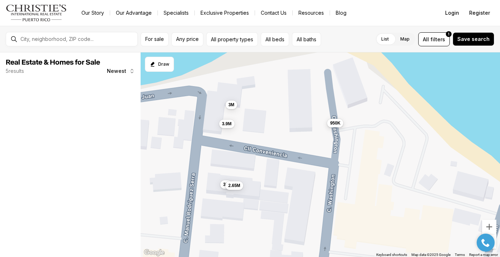
click at [336, 124] on span "950K" at bounding box center [335, 123] width 10 height 6
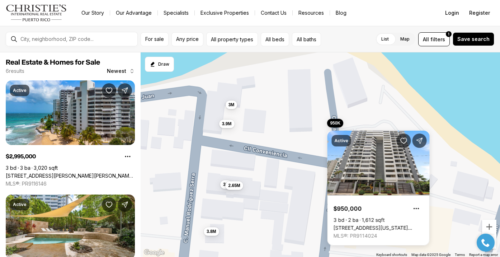
click at [358, 108] on div "3M 3M 950K 2.65M 3.9M 3.8M" at bounding box center [320, 154] width 359 height 205
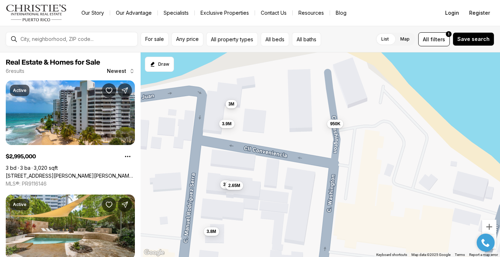
click at [231, 103] on span "3M" at bounding box center [231, 104] width 6 height 6
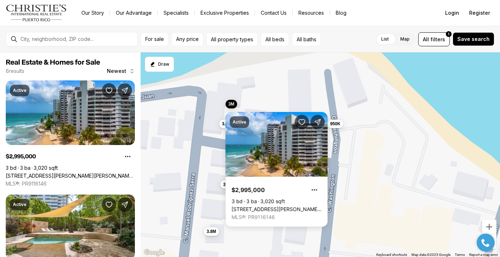
click at [340, 107] on div "3M 3M 950K 2.65M 3.9M 3.8M" at bounding box center [320, 154] width 359 height 205
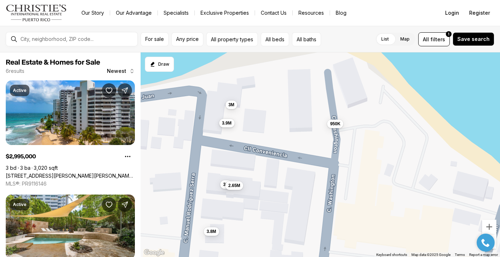
click at [228, 124] on span "3.9M" at bounding box center [227, 123] width 10 height 6
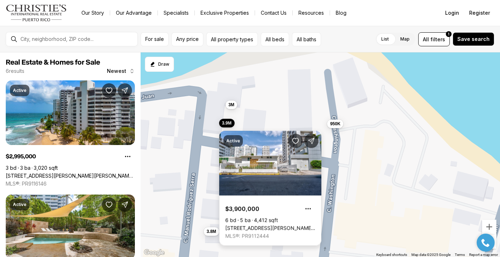
click at [256, 225] on link "[STREET_ADDRESS][PERSON_NAME][PERSON_NAME]" at bounding box center [270, 228] width 90 height 6
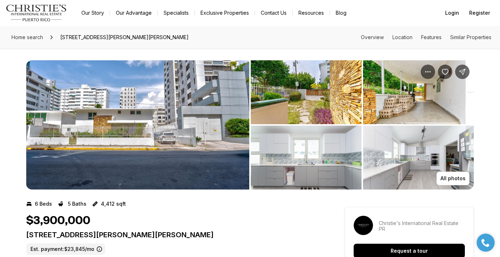
click at [172, 136] on img "View image gallery" at bounding box center [137, 124] width 223 height 129
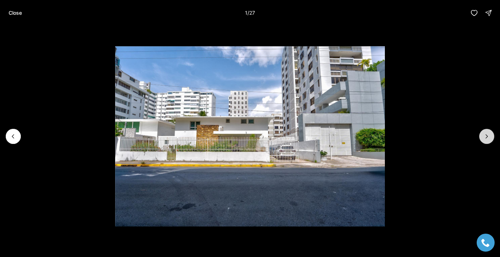
click at [489, 138] on icon "Next slide" at bounding box center [486, 136] width 7 height 7
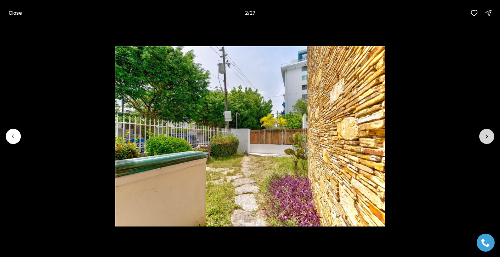
click at [488, 137] on icon "Next slide" at bounding box center [486, 136] width 7 height 7
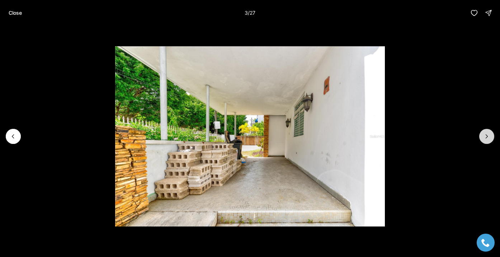
click at [488, 137] on icon "Next slide" at bounding box center [486, 136] width 7 height 7
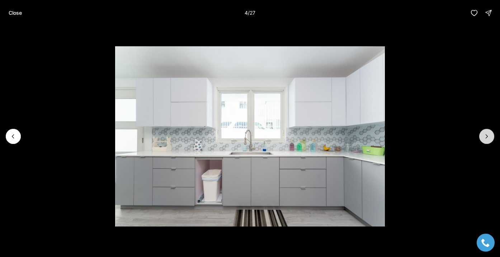
click at [488, 137] on icon "Next slide" at bounding box center [486, 136] width 7 height 7
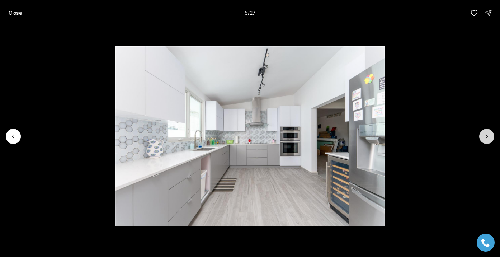
click at [488, 137] on icon "Next slide" at bounding box center [486, 136] width 7 height 7
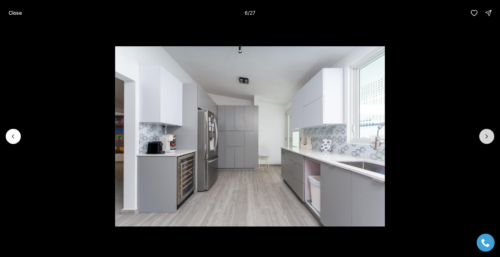
click at [488, 137] on icon "Next slide" at bounding box center [486, 136] width 7 height 7
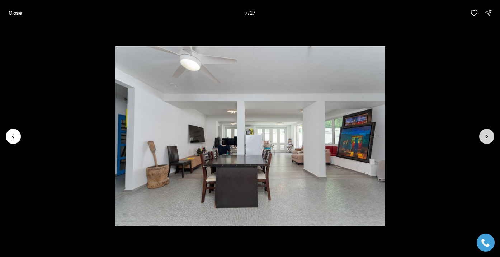
click at [488, 137] on icon "Next slide" at bounding box center [486, 136] width 7 height 7
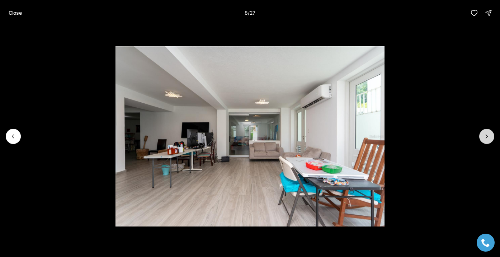
click at [488, 137] on icon "Next slide" at bounding box center [486, 136] width 7 height 7
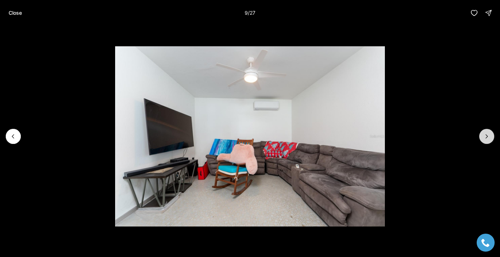
click at [488, 137] on icon "Next slide" at bounding box center [486, 136] width 7 height 7
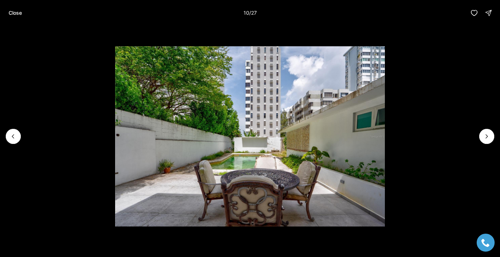
drag, startPoint x: 488, startPoint y: 137, endPoint x: 404, endPoint y: 178, distance: 93.2
click at [440, 167] on div at bounding box center [250, 136] width 500 height 221
click at [230, 164] on img "10 of 27" at bounding box center [250, 136] width 270 height 180
click at [385, 141] on img "10 of 27" at bounding box center [250, 136] width 270 height 180
click at [485, 139] on icon "Next slide" at bounding box center [486, 136] width 7 height 7
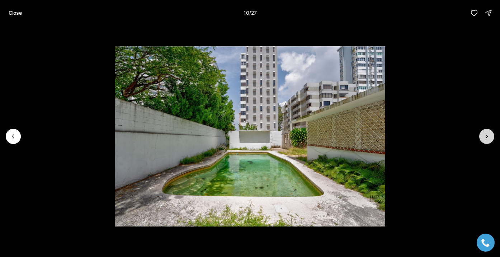
click at [485, 139] on icon "Next slide" at bounding box center [486, 136] width 7 height 7
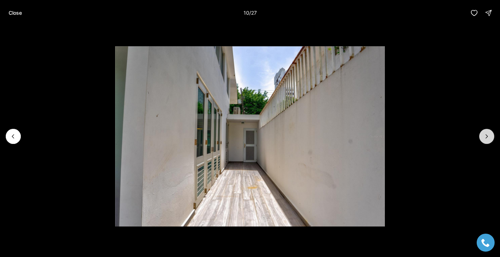
click at [485, 139] on icon "Next slide" at bounding box center [486, 136] width 7 height 7
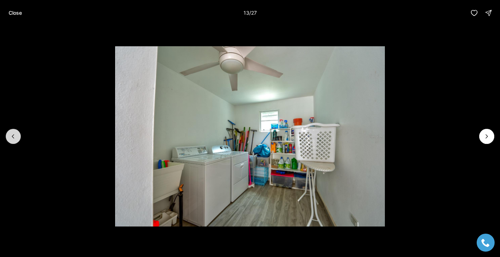
click at [10, 135] on icon "Previous slide" at bounding box center [13, 136] width 7 height 7
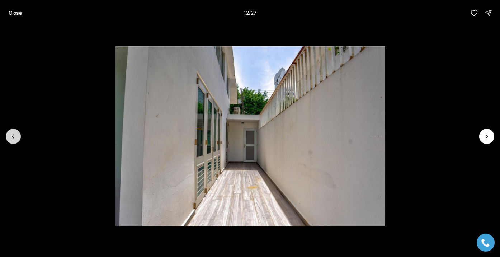
click at [10, 135] on icon "Previous slide" at bounding box center [13, 136] width 7 height 7
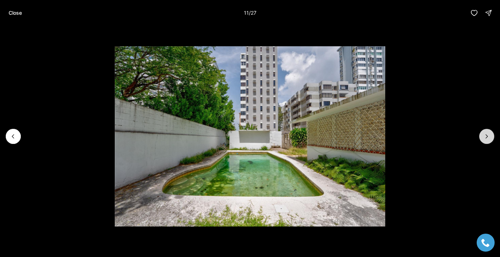
click at [486, 139] on icon "Next slide" at bounding box center [486, 136] width 7 height 7
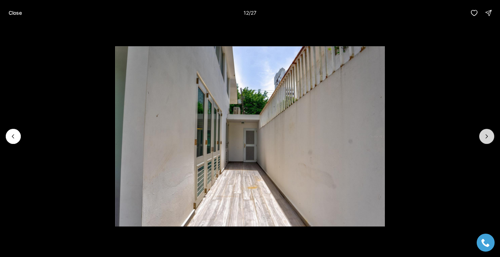
click at [486, 139] on icon "Next slide" at bounding box center [486, 136] width 7 height 7
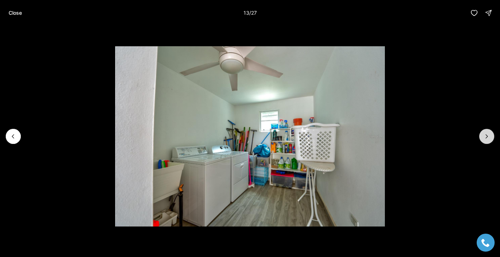
click at [486, 138] on icon "Next slide" at bounding box center [486, 136] width 7 height 7
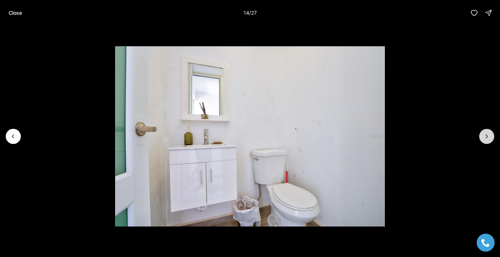
click at [486, 138] on icon "Next slide" at bounding box center [486, 136] width 7 height 7
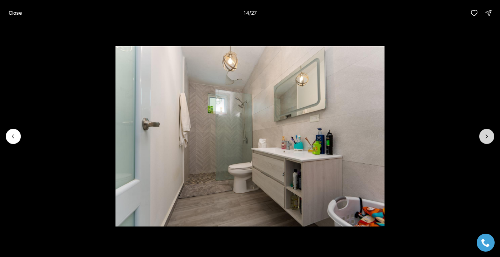
click at [486, 138] on icon "Next slide" at bounding box center [486, 136] width 7 height 7
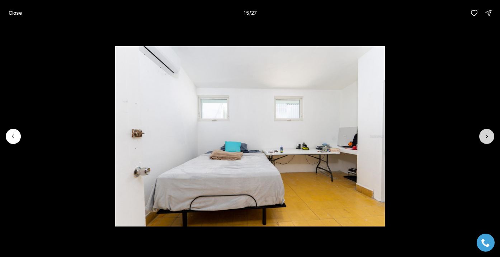
click at [486, 138] on icon "Next slide" at bounding box center [486, 136] width 7 height 7
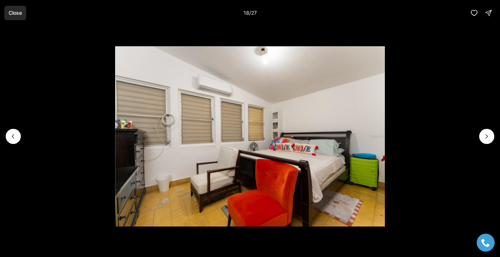
click at [18, 14] on p "Close" at bounding box center [15, 13] width 13 height 6
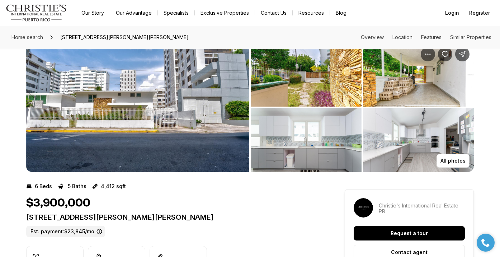
scroll to position [18, 0]
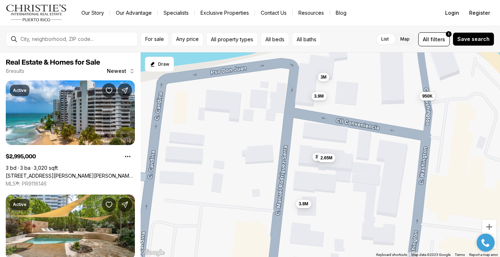
drag, startPoint x: 259, startPoint y: 168, endPoint x: 356, endPoint y: 140, distance: 100.8
click at [356, 140] on div "3M 3.8M 3M 950K 2.65M 3.9M" at bounding box center [320, 154] width 359 height 205
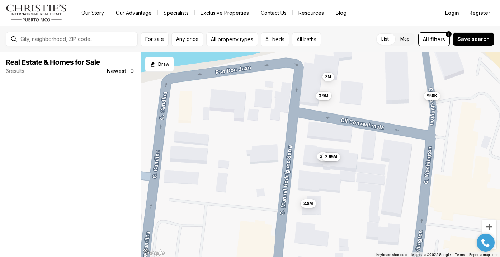
click at [333, 157] on span "2.65M" at bounding box center [331, 156] width 12 height 6
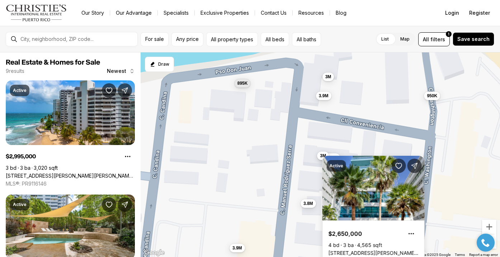
click at [320, 158] on span "3M" at bounding box center [323, 155] width 6 height 6
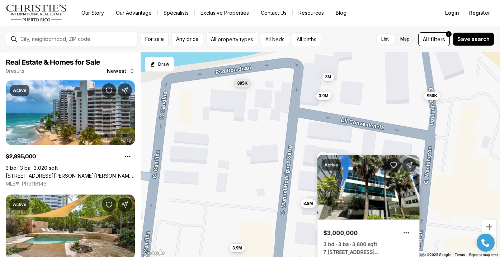
click at [321, 142] on div "3M 3.8M 3M 950K 2.65M 3.9M 895K 375K 3.9M" at bounding box center [320, 154] width 359 height 205
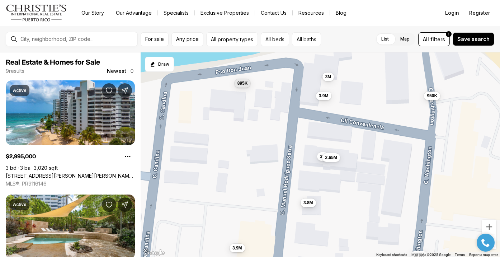
click at [310, 206] on button "3.8M" at bounding box center [307, 202] width 15 height 9
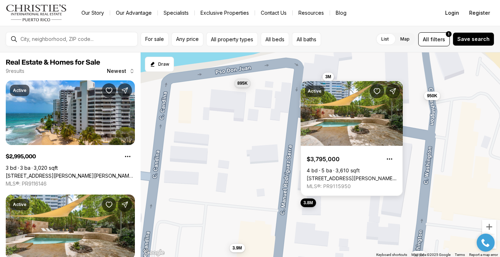
click at [310, 205] on button "3.8M" at bounding box center [307, 202] width 15 height 9
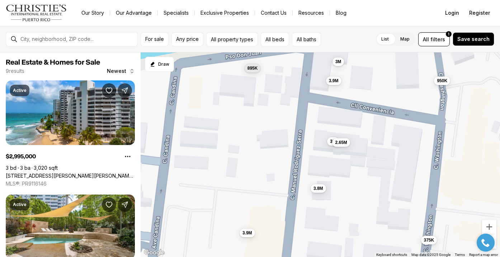
drag, startPoint x: 295, startPoint y: 184, endPoint x: 309, endPoint y: 165, distance: 24.2
click at [309, 165] on div "3M 3.8M 3M 950K 2.65M 3.9M 895K 375K 3.9M" at bounding box center [320, 154] width 359 height 205
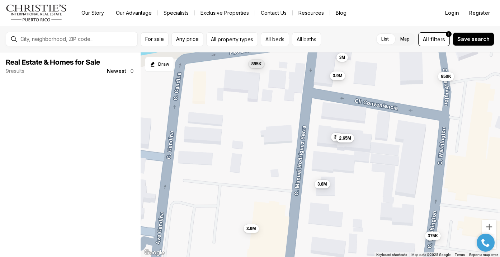
click at [340, 76] on span "3.9M" at bounding box center [338, 76] width 10 height 6
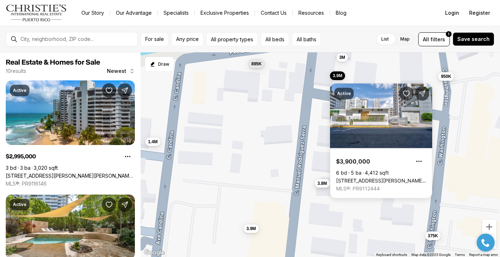
click at [316, 184] on button "3.8M" at bounding box center [321, 183] width 15 height 9
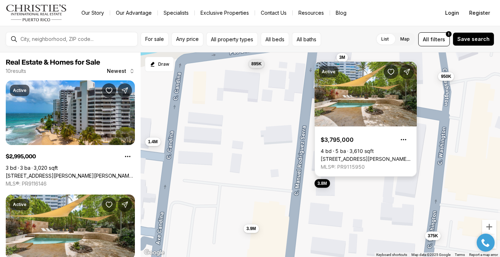
click at [367, 156] on link "[STREET_ADDRESS][PERSON_NAME][PERSON_NAME][PERSON_NAME]" at bounding box center [366, 159] width 90 height 6
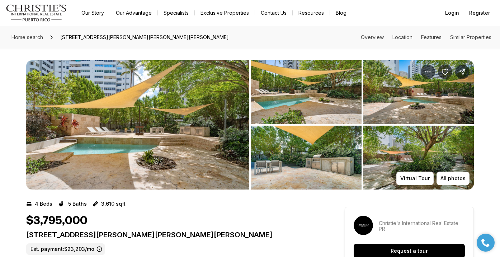
click at [215, 145] on img "View image gallery" at bounding box center [137, 124] width 223 height 129
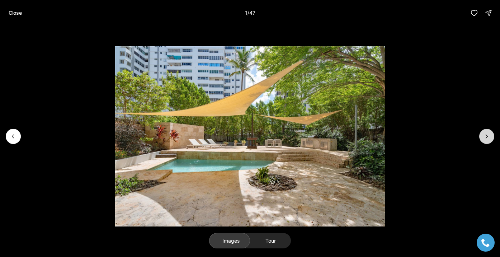
click at [485, 135] on icon "Next slide" at bounding box center [486, 136] width 7 height 7
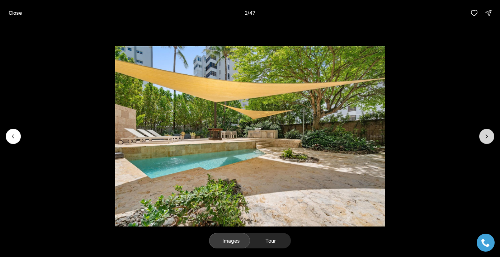
click at [485, 135] on icon "Next slide" at bounding box center [486, 136] width 7 height 7
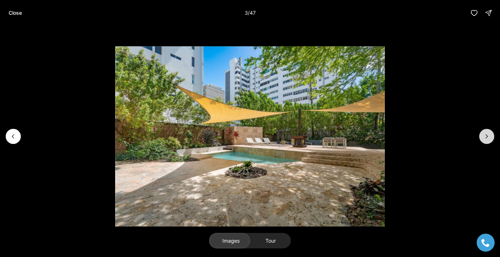
click at [485, 135] on icon "Next slide" at bounding box center [486, 136] width 7 height 7
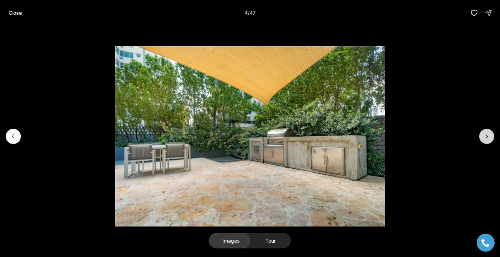
click at [485, 135] on icon "Next slide" at bounding box center [486, 136] width 7 height 7
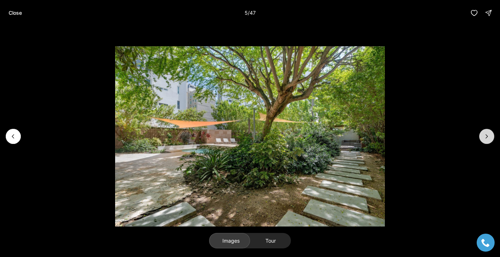
click at [485, 135] on icon "Next slide" at bounding box center [486, 136] width 7 height 7
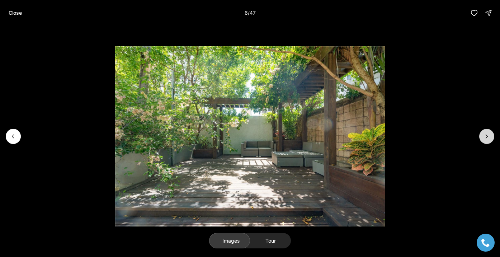
click at [485, 135] on icon "Next slide" at bounding box center [486, 136] width 7 height 7
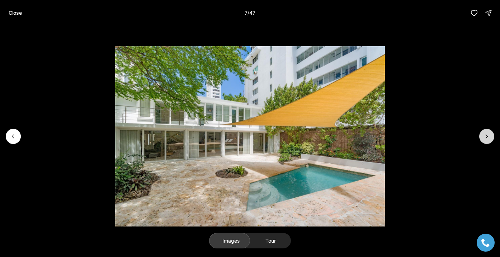
click at [485, 135] on icon "Next slide" at bounding box center [486, 136] width 7 height 7
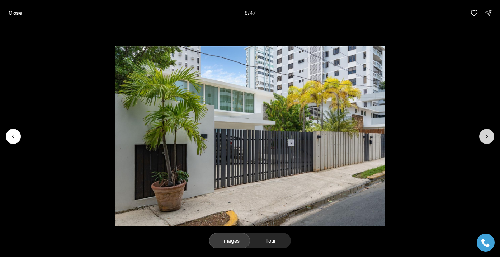
click at [485, 135] on icon "Next slide" at bounding box center [486, 136] width 7 height 7
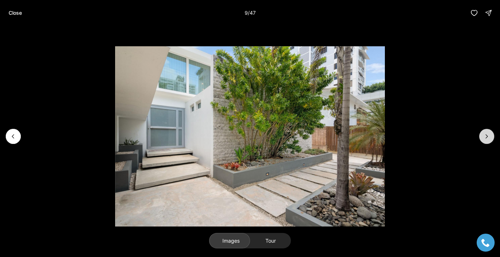
click at [485, 135] on icon "Next slide" at bounding box center [486, 136] width 7 height 7
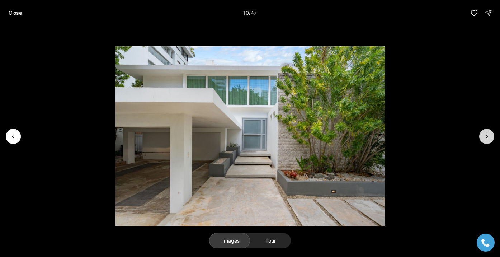
click at [485, 135] on icon "Next slide" at bounding box center [486, 136] width 7 height 7
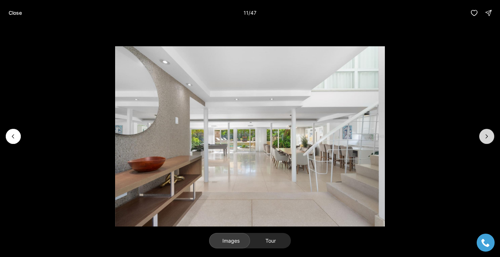
click at [485, 135] on icon "Next slide" at bounding box center [486, 136] width 7 height 7
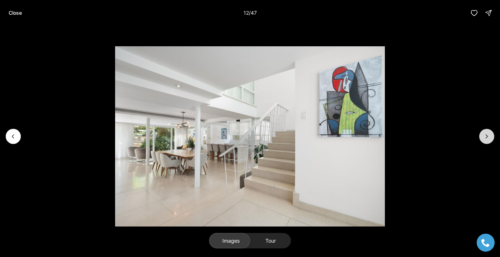
click at [485, 135] on icon "Next slide" at bounding box center [486, 136] width 7 height 7
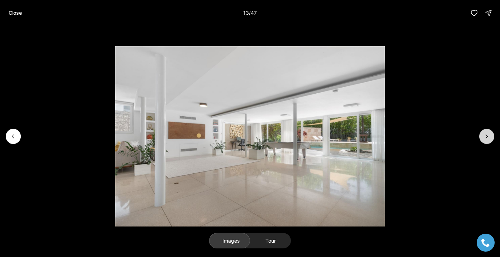
click at [485, 135] on icon "Next slide" at bounding box center [486, 136] width 7 height 7
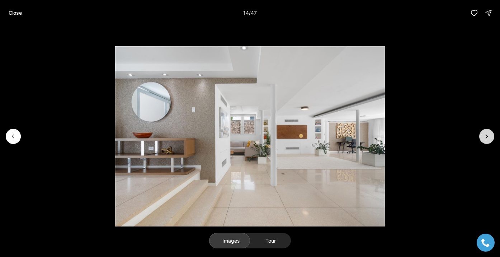
click at [485, 135] on icon "Next slide" at bounding box center [486, 136] width 7 height 7
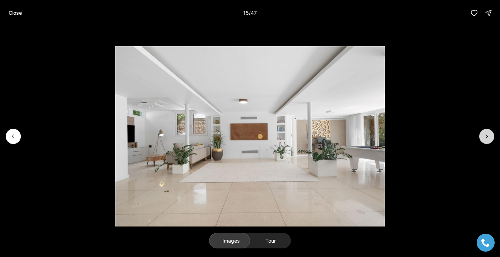
click at [485, 135] on icon "Next slide" at bounding box center [486, 136] width 7 height 7
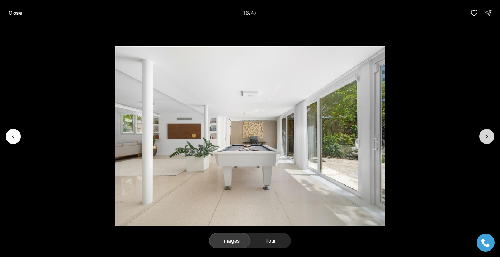
click at [485, 135] on icon "Next slide" at bounding box center [486, 136] width 7 height 7
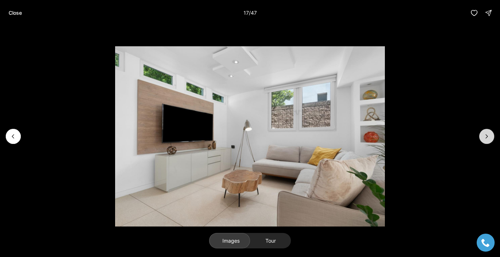
click at [485, 135] on icon "Next slide" at bounding box center [486, 136] width 7 height 7
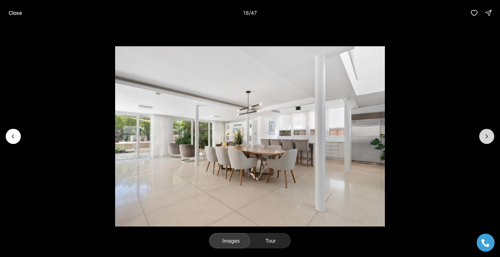
click at [485, 135] on icon "Next slide" at bounding box center [486, 136] width 7 height 7
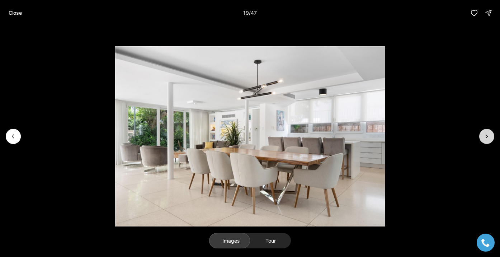
click at [485, 135] on icon "Next slide" at bounding box center [486, 136] width 7 height 7
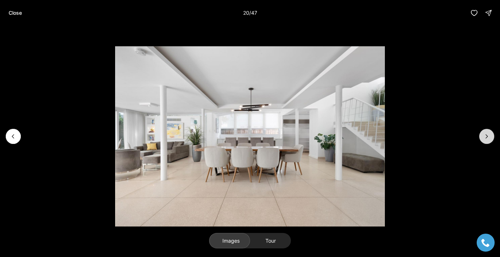
click at [485, 135] on icon "Next slide" at bounding box center [486, 136] width 7 height 7
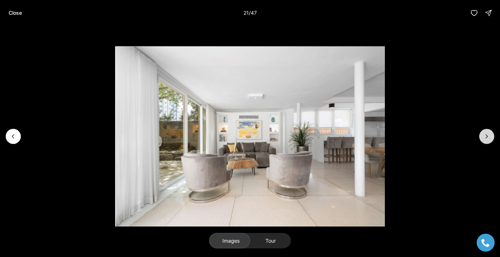
click at [485, 135] on icon "Next slide" at bounding box center [486, 136] width 7 height 7
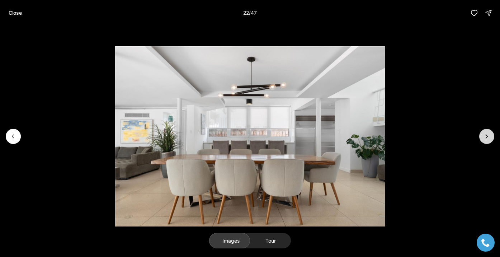
click at [485, 135] on icon "Next slide" at bounding box center [486, 136] width 7 height 7
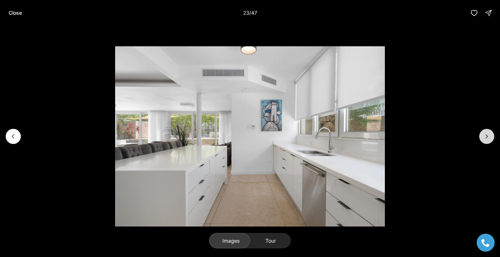
click at [485, 135] on icon "Next slide" at bounding box center [486, 136] width 7 height 7
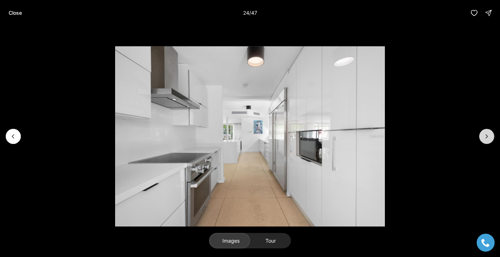
click at [485, 138] on icon "Next slide" at bounding box center [486, 136] width 7 height 7
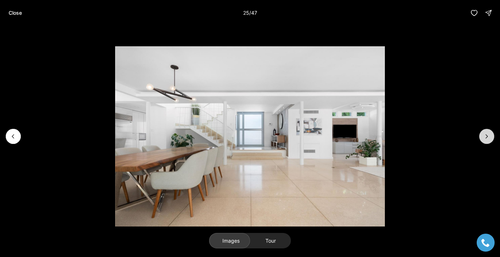
click at [485, 138] on icon "Next slide" at bounding box center [486, 136] width 7 height 7
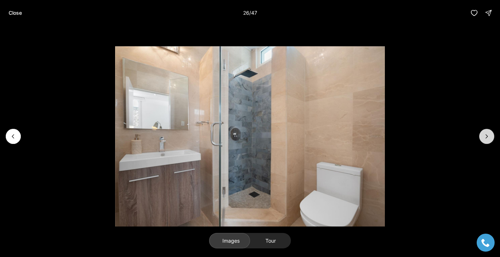
click at [485, 138] on icon "Next slide" at bounding box center [486, 136] width 7 height 7
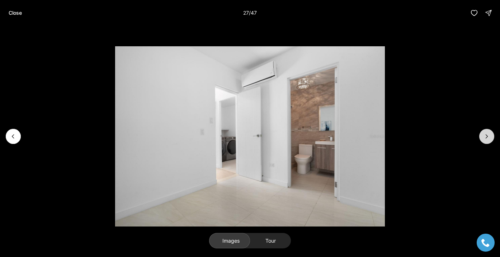
click at [485, 138] on icon "Next slide" at bounding box center [486, 136] width 7 height 7
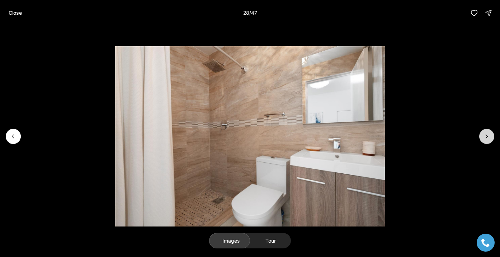
click at [485, 138] on icon "Next slide" at bounding box center [486, 136] width 7 height 7
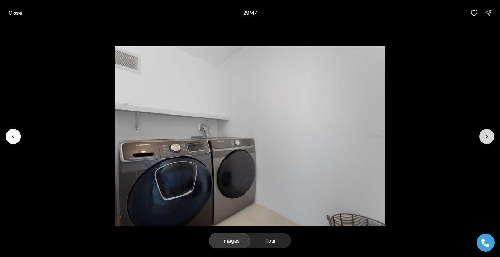
click at [485, 138] on icon "Next slide" at bounding box center [486, 136] width 7 height 7
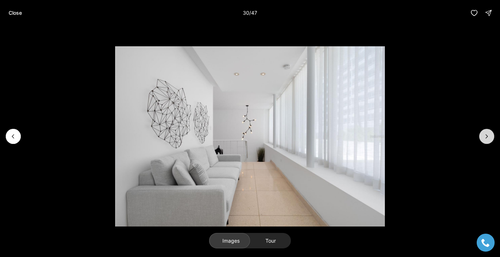
click at [485, 138] on icon "Next slide" at bounding box center [486, 136] width 7 height 7
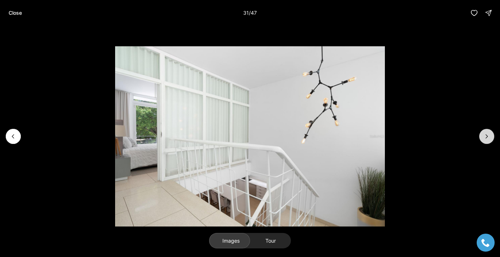
click at [485, 138] on icon "Next slide" at bounding box center [486, 136] width 7 height 7
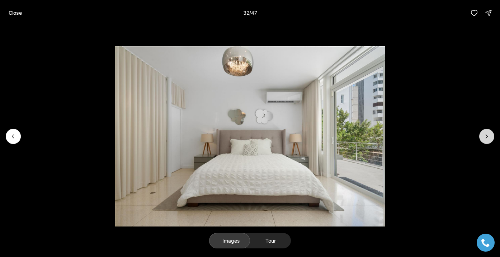
click at [485, 138] on icon "Next slide" at bounding box center [486, 136] width 7 height 7
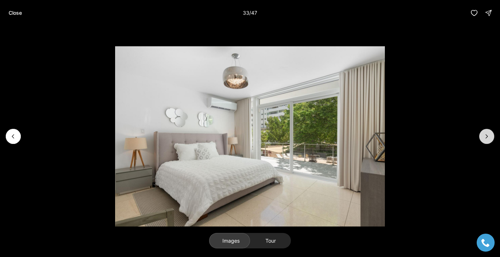
click at [485, 138] on icon "Next slide" at bounding box center [486, 136] width 7 height 7
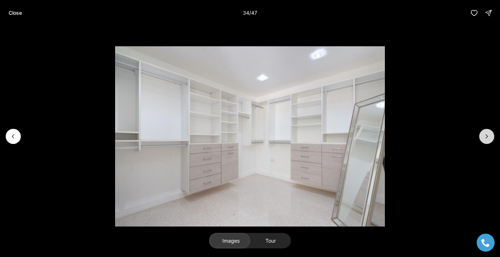
click at [485, 138] on icon "Next slide" at bounding box center [486, 136] width 7 height 7
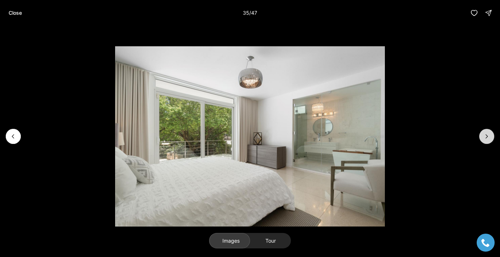
click at [485, 138] on icon "Next slide" at bounding box center [486, 136] width 7 height 7
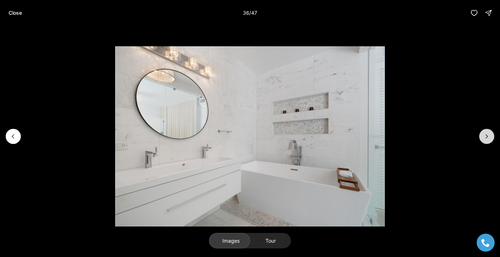
click at [485, 138] on icon "Next slide" at bounding box center [486, 136] width 7 height 7
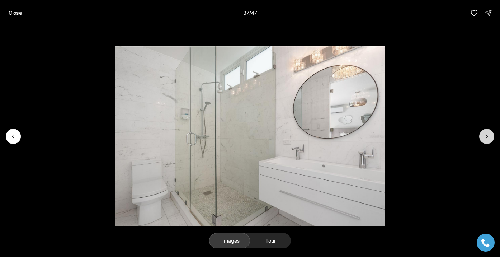
click at [485, 138] on icon "Next slide" at bounding box center [486, 136] width 7 height 7
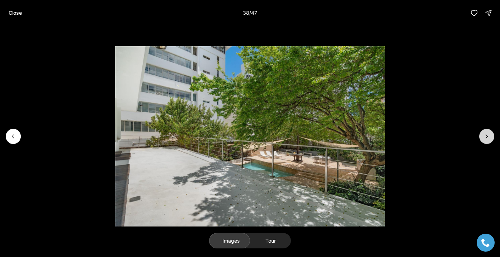
click at [485, 138] on icon "Next slide" at bounding box center [486, 136] width 7 height 7
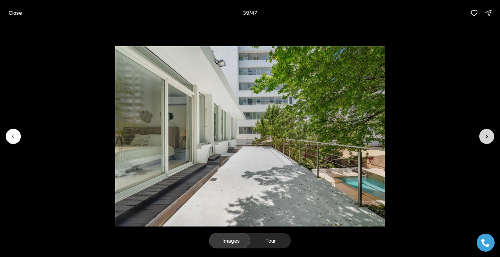
click at [485, 138] on icon "Next slide" at bounding box center [486, 136] width 7 height 7
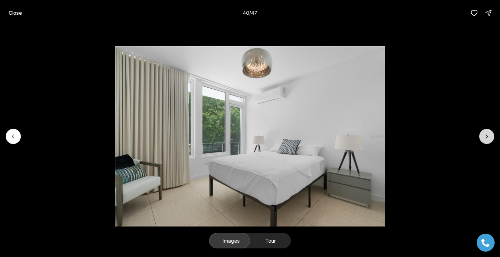
click at [485, 138] on icon "Next slide" at bounding box center [486, 136] width 7 height 7
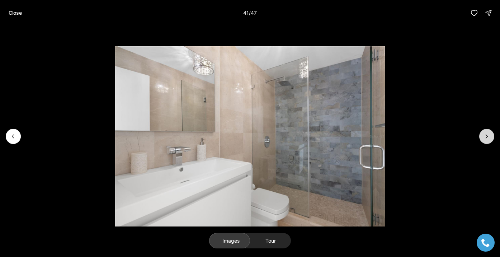
click at [485, 138] on icon "Next slide" at bounding box center [486, 136] width 7 height 7
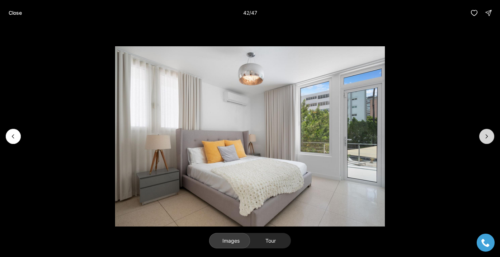
click at [485, 138] on icon "Next slide" at bounding box center [486, 136] width 7 height 7
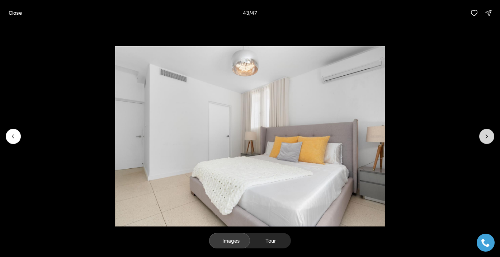
click at [485, 138] on icon "Next slide" at bounding box center [486, 136] width 7 height 7
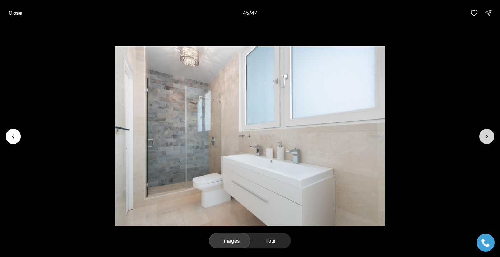
click at [485, 138] on icon "Next slide" at bounding box center [486, 136] width 7 height 7
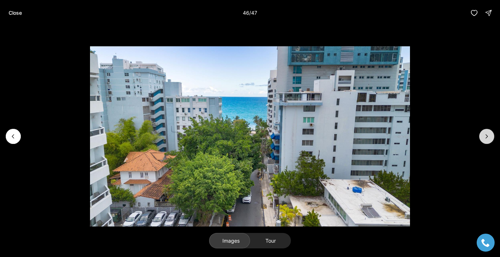
click at [484, 139] on icon "Next slide" at bounding box center [486, 136] width 7 height 7
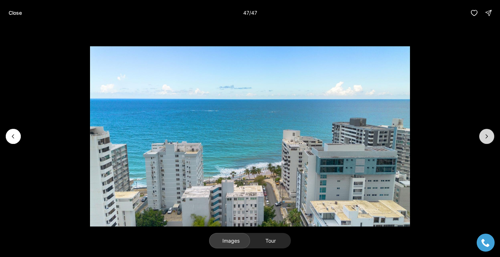
click at [484, 139] on div at bounding box center [486, 136] width 15 height 15
click at [19, 15] on p "Close" at bounding box center [15, 13] width 13 height 6
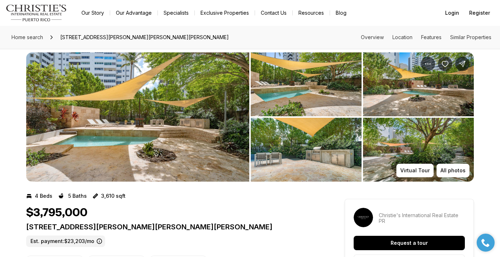
scroll to position [3, 0]
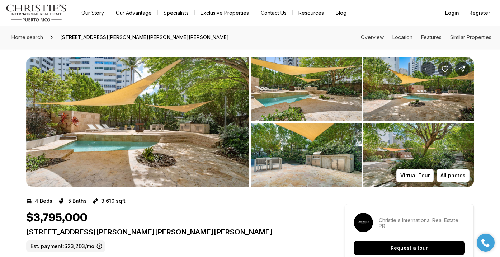
click at [136, 131] on img "View image gallery" at bounding box center [137, 121] width 223 height 129
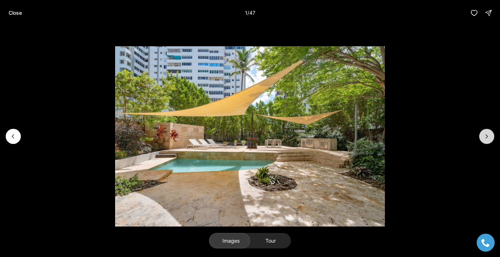
click at [487, 136] on icon "Next slide" at bounding box center [487, 136] width 2 height 4
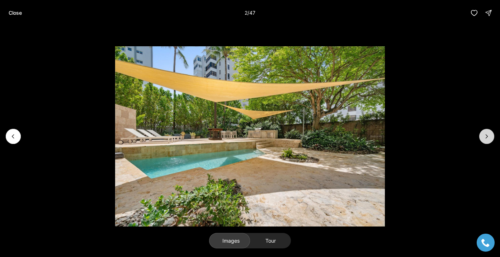
click at [487, 136] on icon "Next slide" at bounding box center [487, 136] width 2 height 4
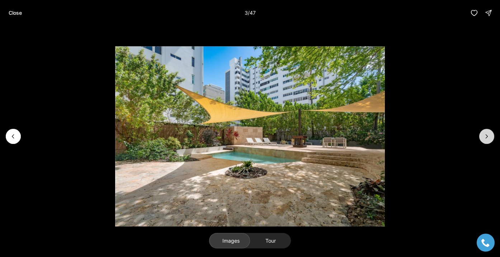
click at [487, 136] on icon "Next slide" at bounding box center [487, 136] width 2 height 4
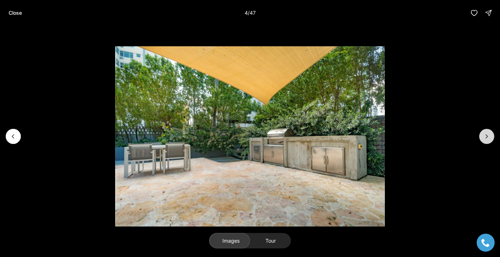
click at [487, 136] on icon "Next slide" at bounding box center [487, 136] width 2 height 4
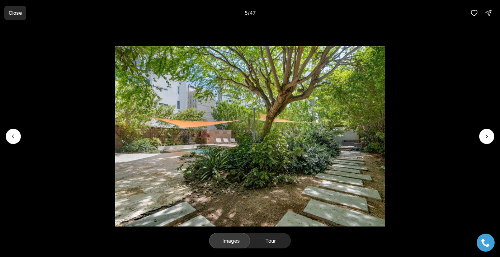
click at [16, 16] on button "Close" at bounding box center [15, 13] width 22 height 14
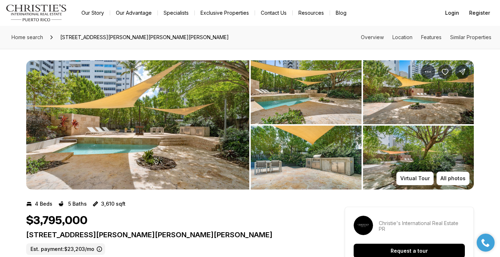
scroll to position [0, 0]
click at [231, 61] on img "View image gallery" at bounding box center [137, 124] width 223 height 129
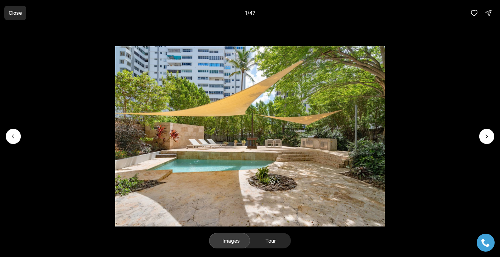
click at [20, 13] on p "Close" at bounding box center [15, 13] width 13 height 6
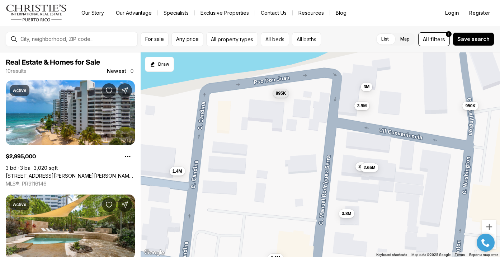
drag, startPoint x: 237, startPoint y: 129, endPoint x: 267, endPoint y: 169, distance: 49.2
click at [267, 169] on div "3M 3.8M 3M 1.4M 895K 950K 2.65M 3.9M 375K 3.9M" at bounding box center [320, 154] width 359 height 205
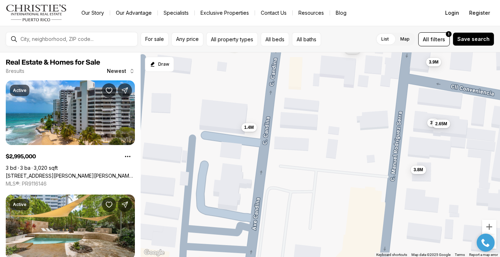
drag, startPoint x: 252, startPoint y: 185, endPoint x: 320, endPoint y: 126, distance: 90.5
click at [320, 126] on div "3M 3.8M 3M 1.4M 895K 950K 2.65M 3.9M" at bounding box center [320, 154] width 359 height 205
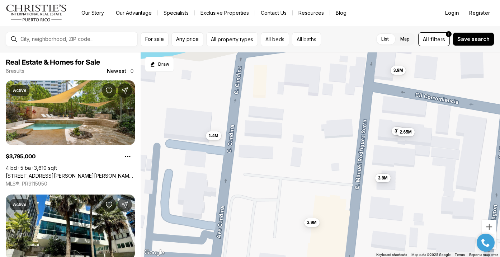
drag, startPoint x: 314, startPoint y: 139, endPoint x: 277, endPoint y: 152, distance: 39.7
click at [277, 152] on div "3.8M 3M 1.4M 2.65M 3.9M 3.9M" at bounding box center [320, 154] width 359 height 205
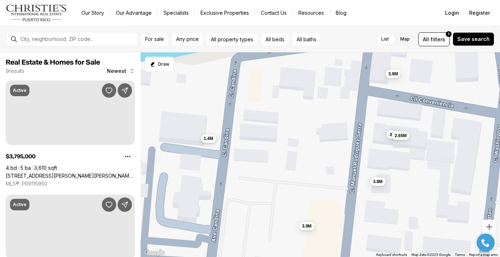
click at [205, 141] on span "1.4M" at bounding box center [209, 138] width 10 height 6
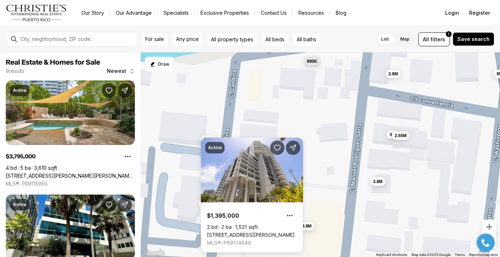
click at [254, 122] on div "3.8M 3M 1.4M 2.65M 3.9M 3.9M 895K 950K 375K" at bounding box center [320, 154] width 359 height 205
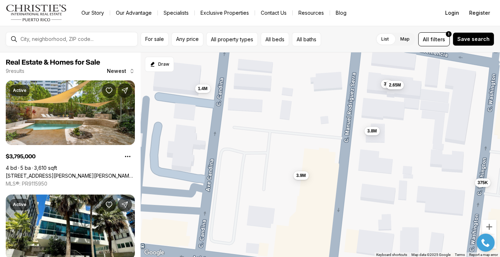
drag, startPoint x: 272, startPoint y: 154, endPoint x: 266, endPoint y: 99, distance: 54.8
click at [266, 99] on div "3.8M 3M 1.4M 2.65M 3.9M 3.9M 895K 950K 375K" at bounding box center [320, 154] width 359 height 205
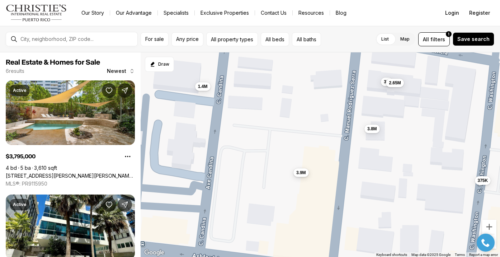
click at [301, 174] on span "3.9M" at bounding box center [301, 173] width 10 height 6
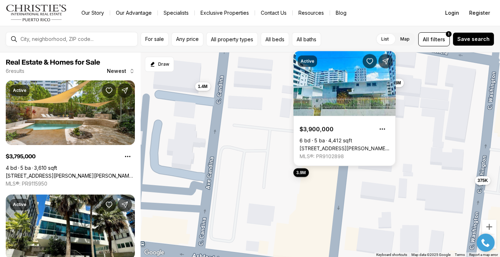
click at [279, 160] on div "3.8M 3M 1.4M 2.65M 3.9M 375K" at bounding box center [320, 154] width 359 height 205
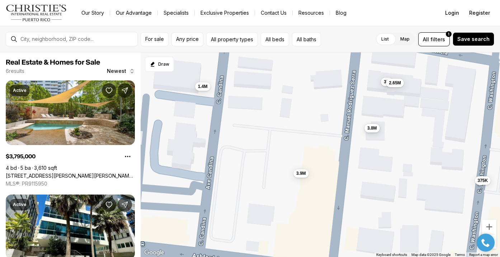
click at [374, 132] on button "3.8M" at bounding box center [371, 127] width 15 height 9
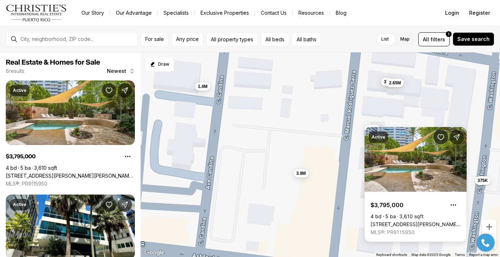
click at [333, 133] on div "3.8M 3M 1.4M 2.65M 3.9M 375K" at bounding box center [320, 154] width 359 height 205
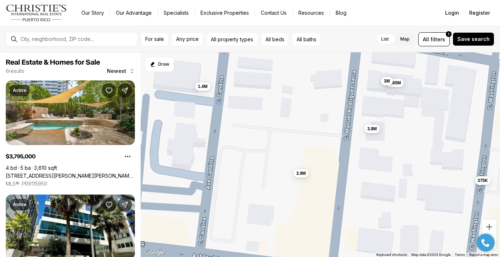
click at [384, 84] on button "3M" at bounding box center [387, 80] width 12 height 9
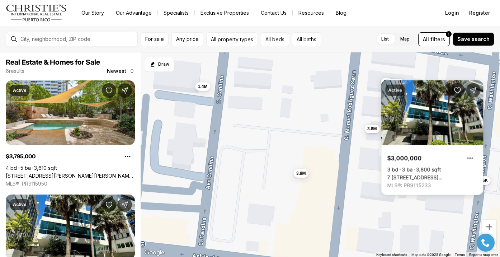
click at [354, 103] on div "3.8M 3M 1.4M 2.65M 3.9M 375K" at bounding box center [320, 154] width 359 height 205
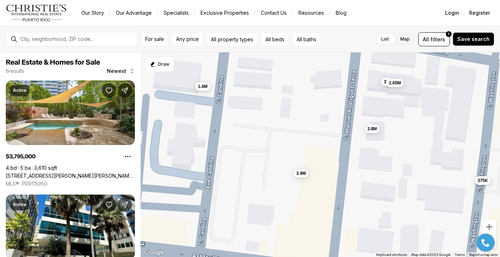
click at [395, 90] on div "3.8M 3M 1.4M 2.65M 3.9M 375K" at bounding box center [320, 154] width 359 height 205
click at [395, 86] on button "2.65M" at bounding box center [395, 81] width 18 height 9
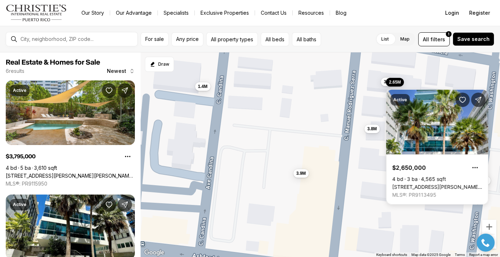
click at [355, 96] on div "3.8M 3M 1.4M 2.65M 3.9M 375K" at bounding box center [320, 154] width 359 height 205
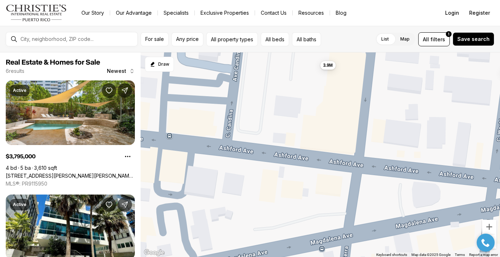
drag, startPoint x: 319, startPoint y: 144, endPoint x: 350, endPoint y: 33, distance: 115.2
click at [350, 33] on div "For sale Any price All property types All beds All baths List Map List Map All …" at bounding box center [250, 141] width 500 height 231
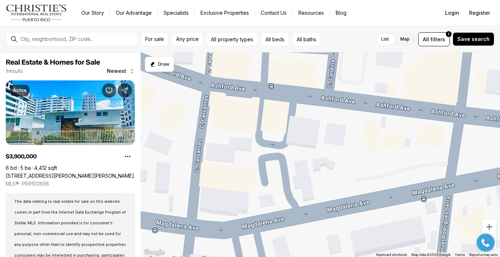
drag, startPoint x: 317, startPoint y: 180, endPoint x: 416, endPoint y: 131, distance: 110.0
click at [416, 131] on div "3.9M" at bounding box center [320, 154] width 359 height 205
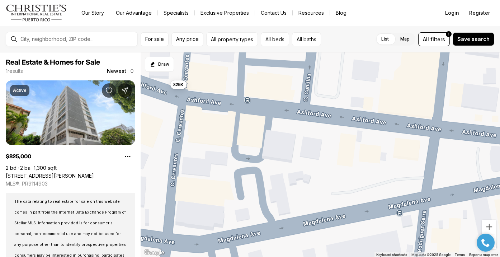
drag, startPoint x: 420, startPoint y: 139, endPoint x: 395, endPoint y: 154, distance: 28.5
click at [395, 154] on div "825K" at bounding box center [320, 154] width 359 height 205
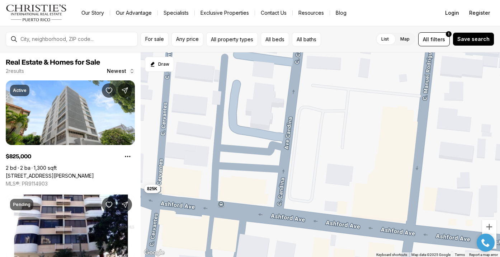
drag, startPoint x: 387, startPoint y: 95, endPoint x: 361, endPoint y: 199, distance: 106.9
click at [361, 199] on div "825K 775K" at bounding box center [320, 154] width 359 height 205
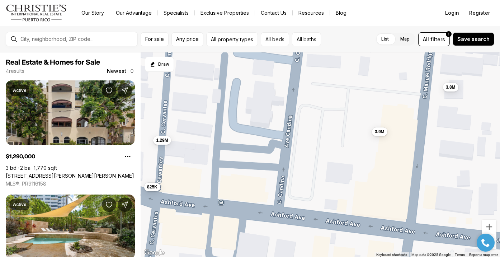
click at [335, 184] on div "825K 1.29M 3.8M 3.9M" at bounding box center [320, 154] width 359 height 205
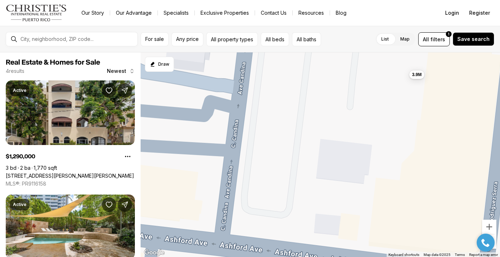
click at [335, 184] on div "3.9M" at bounding box center [320, 154] width 359 height 205
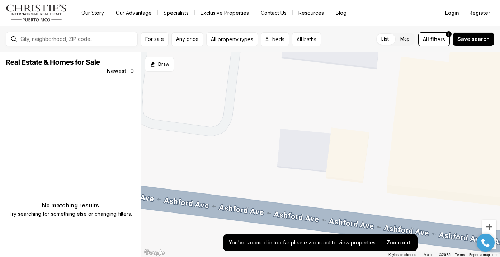
drag, startPoint x: 337, startPoint y: 184, endPoint x: 321, endPoint y: 70, distance: 115.3
click at [321, 68] on div at bounding box center [320, 154] width 359 height 205
click at [494, 244] on div at bounding box center [486, 243] width 20 height 20
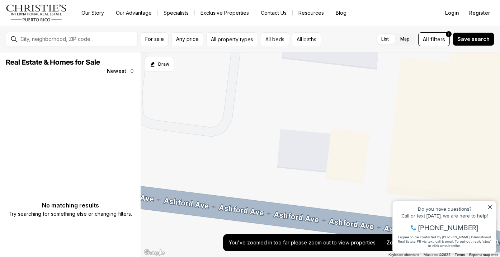
drag, startPoint x: 490, startPoint y: 206, endPoint x: 878, endPoint y: 396, distance: 432.6
click at [490, 206] on icon at bounding box center [489, 206] width 5 height 5
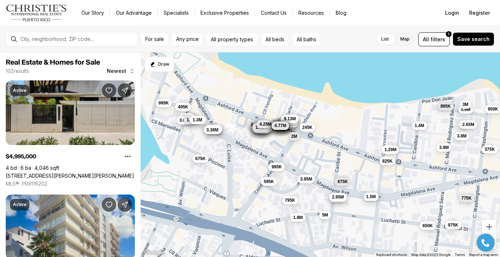
drag, startPoint x: 405, startPoint y: 207, endPoint x: 408, endPoint y: 171, distance: 36.7
click at [408, 171] on div "1.29M 3.8M 3.4M 675K 3M 685K 825K 1.4M 1.98M 2.65M 1.5M 775K 3.9M 2.95M 3.9M 4.…" at bounding box center [320, 154] width 359 height 205
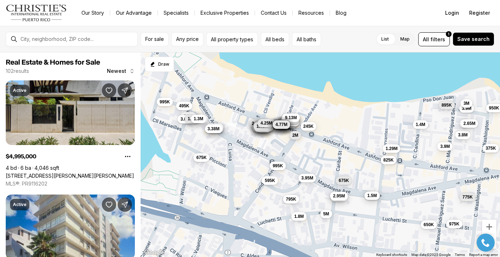
click at [321, 152] on div "1.29M 3.8M 3.4M 675K 3M 685K 825K 1.4M 1.98M 2.65M 1.5M 775K 3.9M 2.95M 3.9M 4.…" at bounding box center [320, 154] width 359 height 205
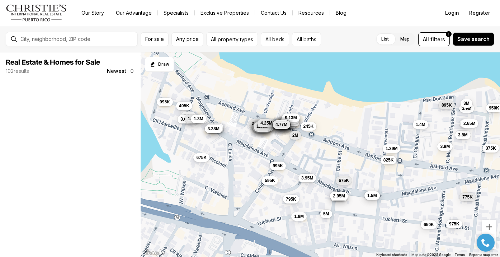
click at [321, 152] on div "1.29M 3.8M 3.4M 675K 3M 685K 825K 1.4M 1.98M 2.65M 1.5M 775K 3.9M 2.95M 3.9M 4.…" at bounding box center [320, 154] width 359 height 205
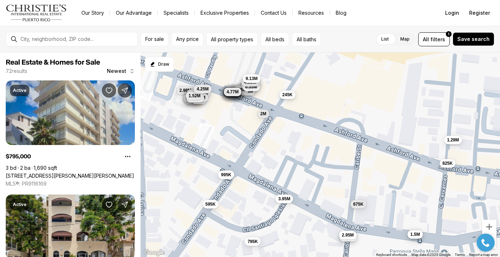
click at [290, 96] on span "245K" at bounding box center [287, 95] width 10 height 6
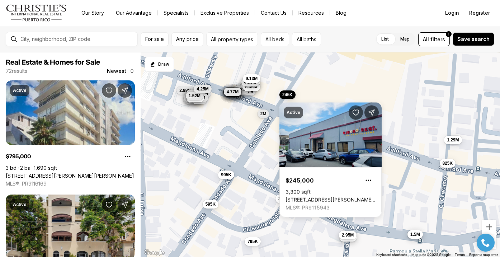
click at [343, 87] on div "1.29M 3.4M 675K 685K 825K 1.98M 1.5M 2.95M 4.75M 5.38M 7.95M 7.1M 7.66M 6.17M 7…" at bounding box center [320, 154] width 359 height 205
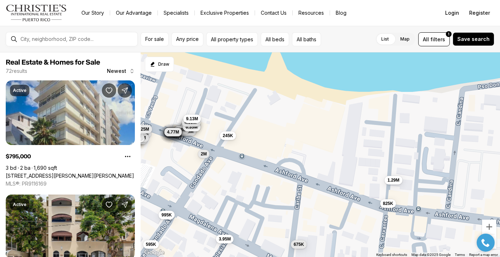
drag, startPoint x: 382, startPoint y: 94, endPoint x: 322, endPoint y: 133, distance: 71.7
click at [322, 133] on div "1.29M 3.4M 675K 685K 825K 1.98M 1.5M 2.95M 4.75M 5.38M 7.95M 7.1M 7.66M 6.17M 7…" at bounding box center [320, 154] width 359 height 205
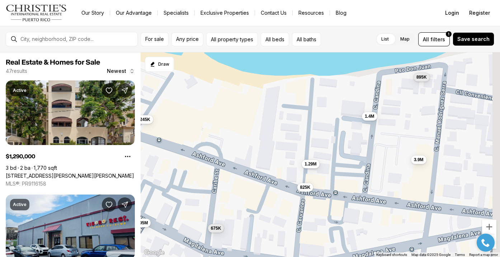
drag, startPoint x: 442, startPoint y: 181, endPoint x: 340, endPoint y: 165, distance: 103.2
click at [340, 165] on div "1.29M 675K 825K 4.75M 5.38M 7.95M 7.1M 7.66M 6.17M 7.28M 7.26M 5.9M 5.65M 4.5M …" at bounding box center [320, 154] width 359 height 205
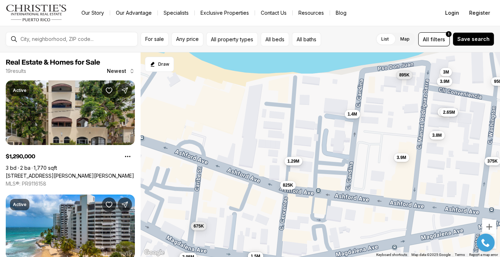
click at [294, 161] on span "1.29M" at bounding box center [293, 161] width 12 height 6
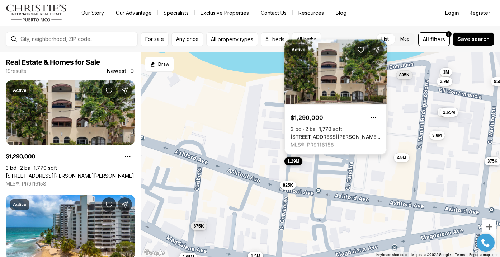
click at [342, 134] on link "[STREET_ADDRESS][PERSON_NAME][PERSON_NAME]" at bounding box center [335, 137] width 90 height 6
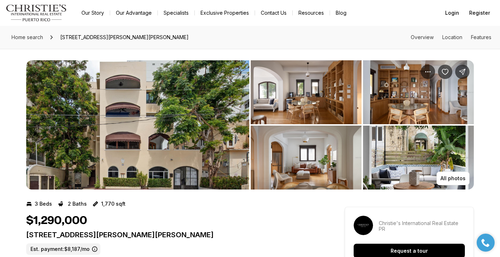
click at [134, 154] on img "View image gallery" at bounding box center [137, 124] width 223 height 129
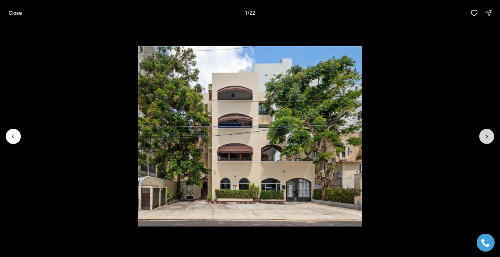
click at [488, 138] on icon "Next slide" at bounding box center [486, 136] width 7 height 7
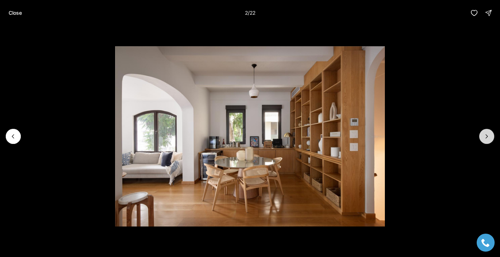
click at [488, 138] on icon "Next slide" at bounding box center [486, 136] width 7 height 7
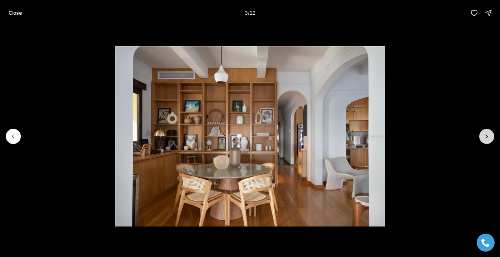
click at [488, 138] on icon "Next slide" at bounding box center [486, 136] width 7 height 7
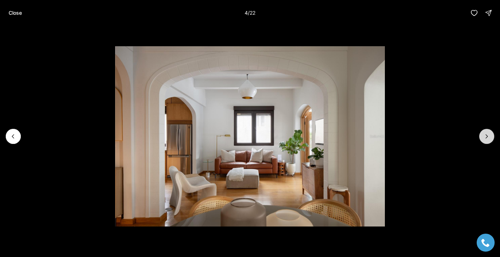
click at [488, 138] on icon "Next slide" at bounding box center [486, 136] width 7 height 7
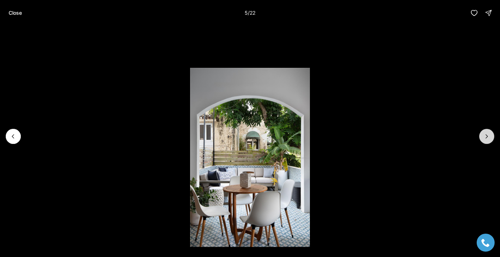
click at [488, 138] on icon "Next slide" at bounding box center [486, 136] width 7 height 7
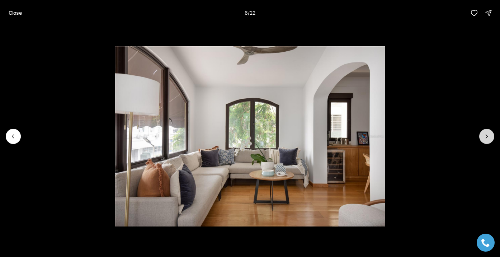
click at [488, 138] on icon "Next slide" at bounding box center [486, 136] width 7 height 7
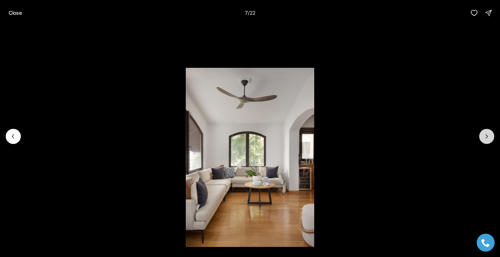
click at [488, 138] on icon "Next slide" at bounding box center [486, 136] width 7 height 7
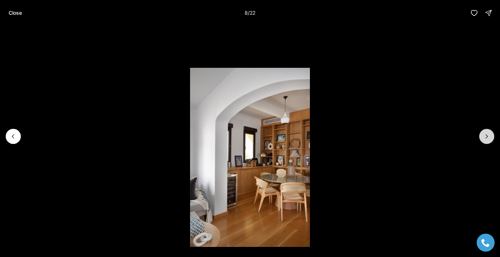
click at [488, 138] on icon "Next slide" at bounding box center [486, 136] width 7 height 7
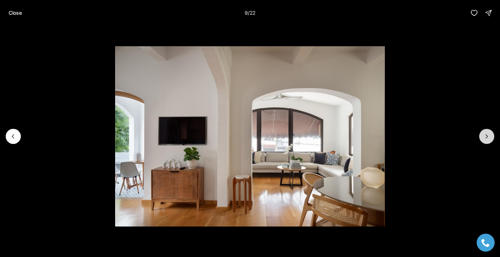
click at [488, 138] on icon "Next slide" at bounding box center [486, 136] width 7 height 7
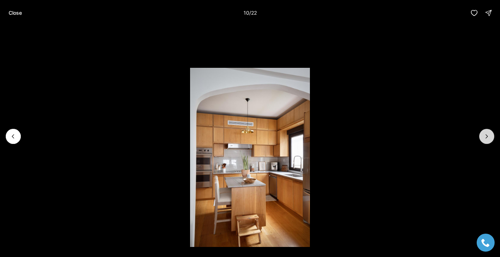
click at [488, 138] on icon "Next slide" at bounding box center [486, 136] width 7 height 7
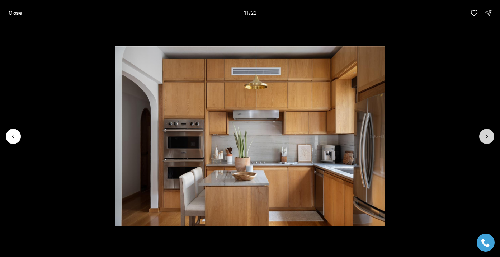
click at [488, 138] on icon "Next slide" at bounding box center [486, 136] width 7 height 7
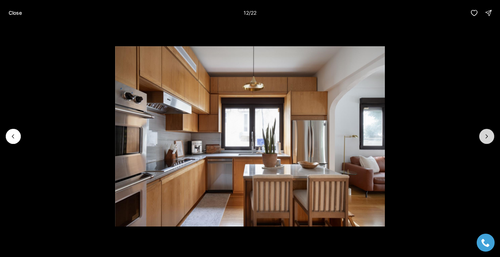
click at [488, 138] on icon "Next slide" at bounding box center [486, 136] width 7 height 7
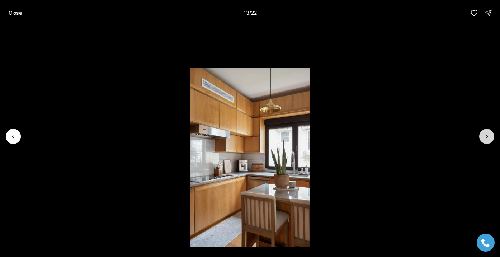
click at [488, 138] on icon "Next slide" at bounding box center [486, 136] width 7 height 7
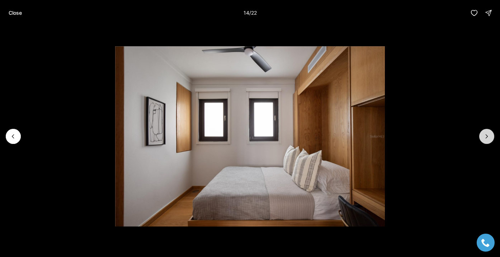
click at [488, 138] on icon "Next slide" at bounding box center [486, 136] width 7 height 7
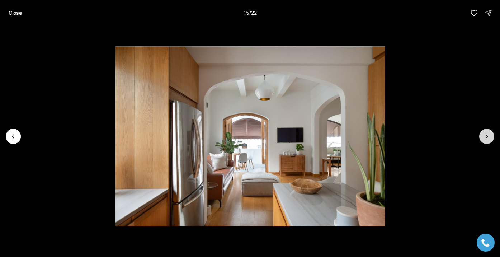
click at [488, 138] on icon "Next slide" at bounding box center [486, 136] width 7 height 7
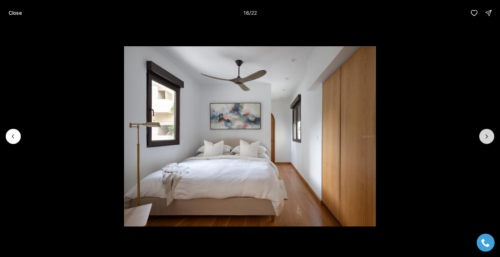
click at [488, 138] on icon "Next slide" at bounding box center [486, 136] width 7 height 7
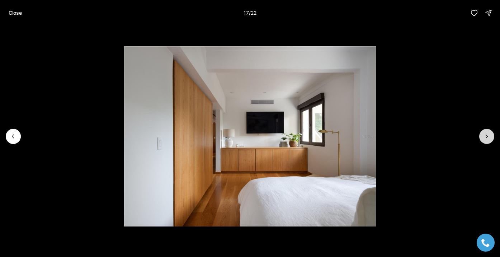
click at [488, 138] on icon "Next slide" at bounding box center [486, 136] width 7 height 7
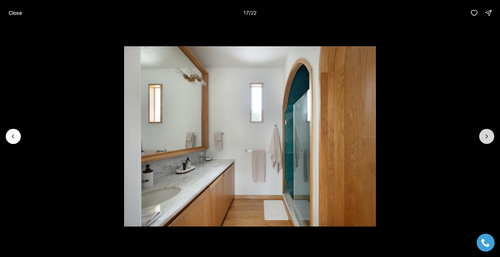
click at [488, 138] on icon "Next slide" at bounding box center [486, 136] width 7 height 7
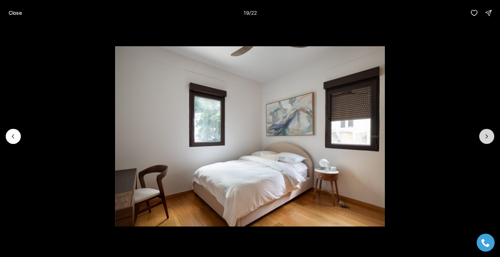
click at [488, 138] on icon "Next slide" at bounding box center [486, 136] width 7 height 7
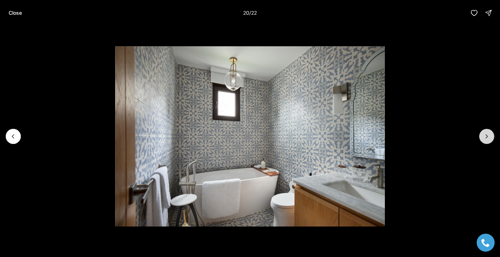
click at [488, 138] on icon "Next slide" at bounding box center [486, 136] width 7 height 7
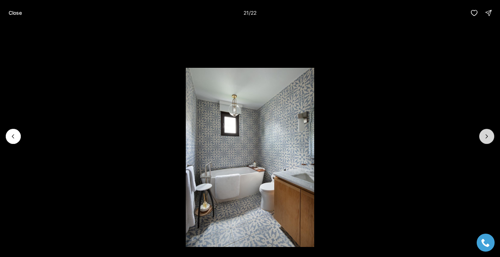
click at [488, 138] on icon "Next slide" at bounding box center [486, 136] width 7 height 7
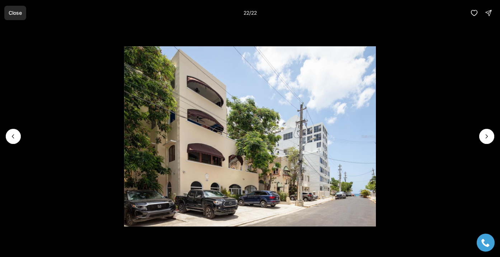
click at [18, 16] on button "Close" at bounding box center [15, 13] width 22 height 14
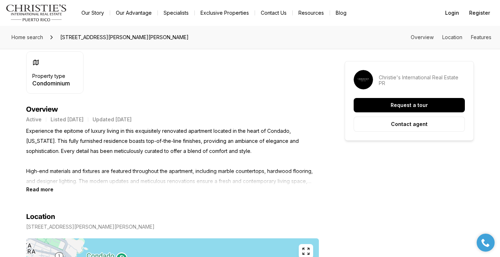
scroll to position [260, 0]
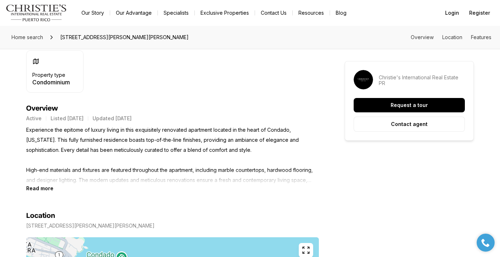
click at [49, 188] on b "Read more" at bounding box center [39, 188] width 27 height 6
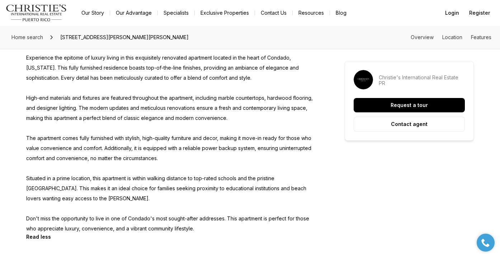
scroll to position [335, 0]
